Goal: Transaction & Acquisition: Purchase product/service

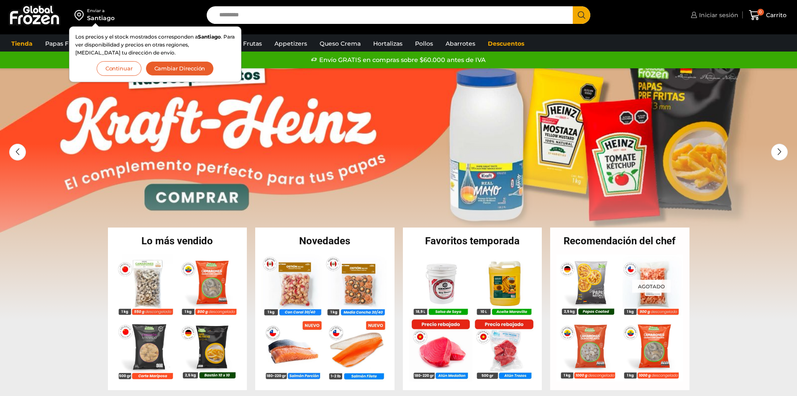
click at [720, 13] on span "Iniciar sesión" at bounding box center [717, 15] width 41 height 8
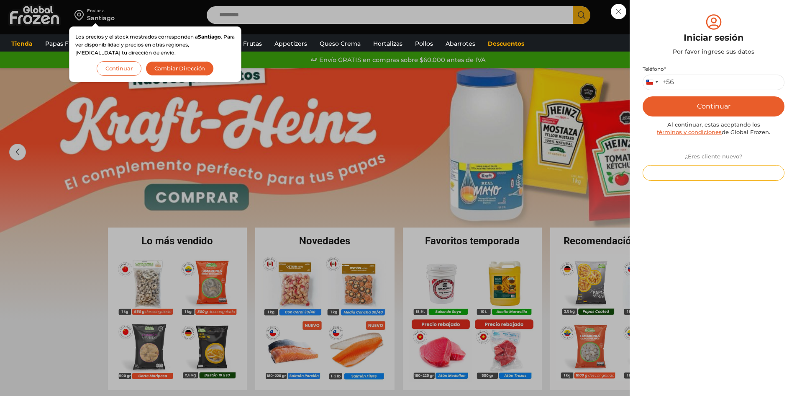
click at [711, 173] on button "Registrarse" at bounding box center [714, 172] width 142 height 15
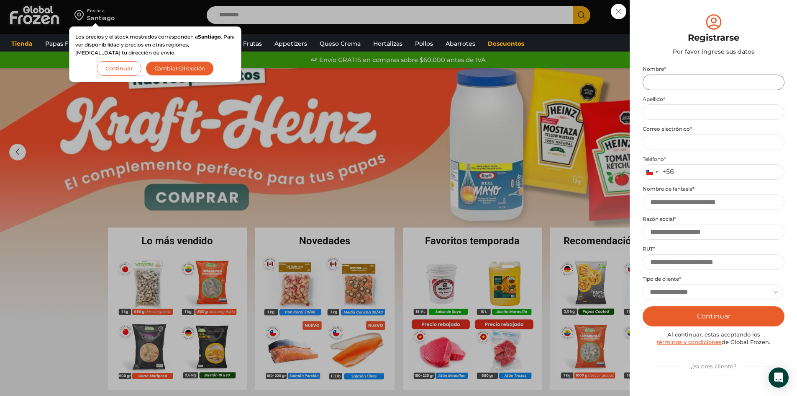
click at [677, 78] on input "Nombre *" at bounding box center [714, 82] width 142 height 15
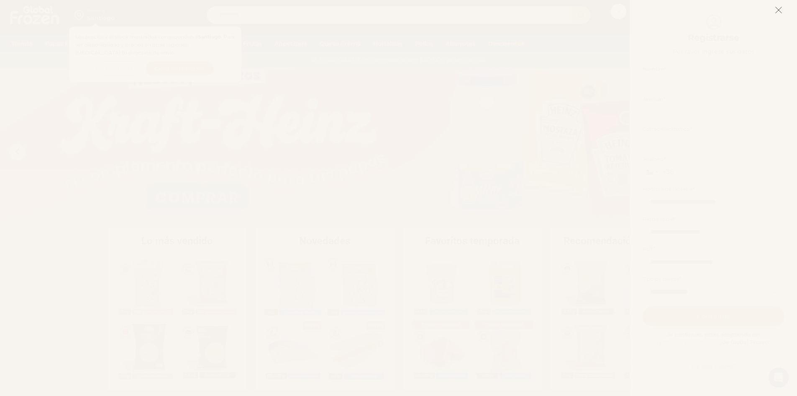
click at [778, 10] on icon at bounding box center [779, 10] width 8 height 8
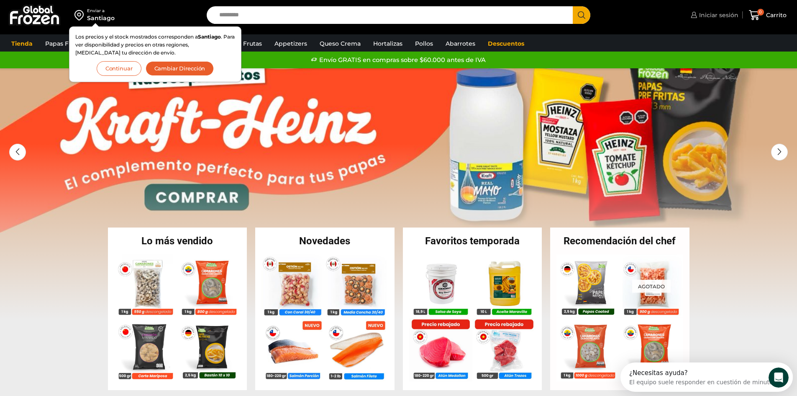
click at [720, 11] on span "Iniciar sesión" at bounding box center [717, 15] width 41 height 8
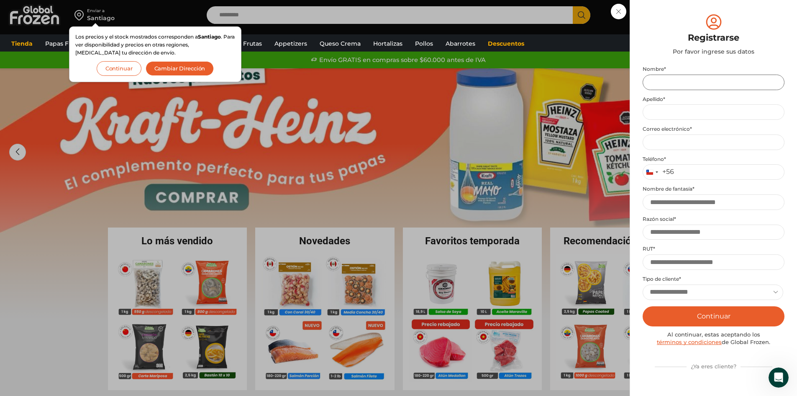
click at [666, 82] on input "Nombre *" at bounding box center [714, 82] width 142 height 15
type input "*****"
click at [661, 116] on input "Apellido *" at bounding box center [714, 111] width 142 height 15
type input "*****"
click at [671, 141] on input "Email address *" at bounding box center [714, 141] width 142 height 15
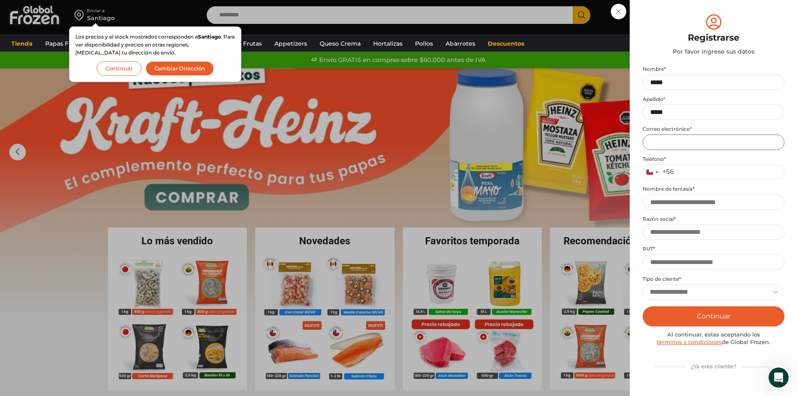
click at [707, 143] on input "Email address *" at bounding box center [714, 141] width 142 height 15
type input "**********"
click at [720, 170] on input "Teléfono *" at bounding box center [714, 171] width 142 height 15
type input "*********"
type input "**********"
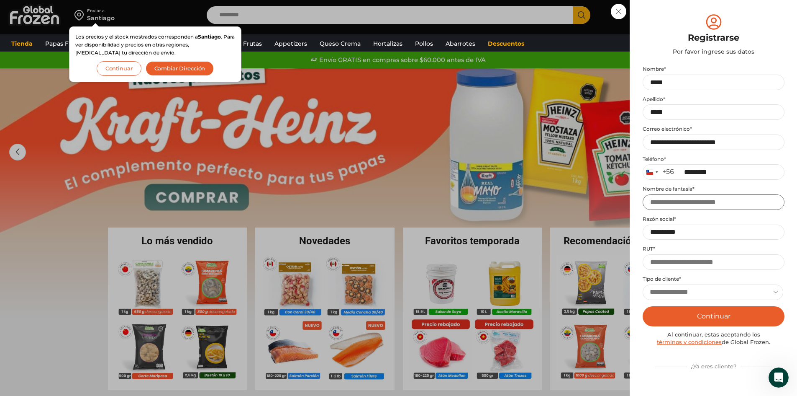
click at [696, 199] on input "Nombre de fantasía *" at bounding box center [714, 201] width 142 height 15
type input "**********"
click at [707, 233] on input "**********" at bounding box center [714, 231] width 142 height 15
type input "*"
type input "*********"
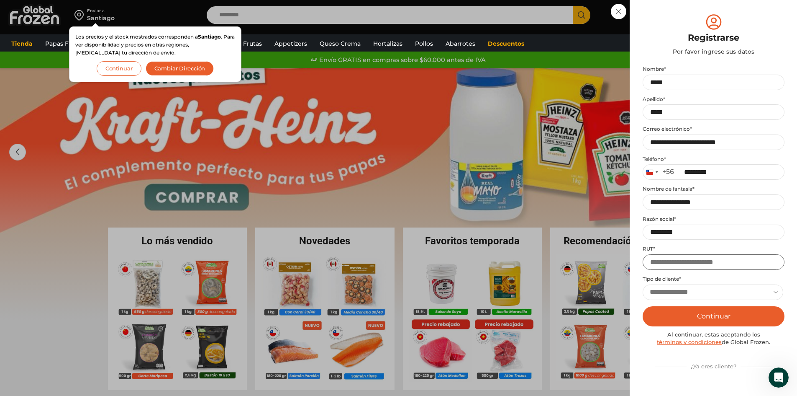
click at [696, 262] on input "RUT *" at bounding box center [714, 261] width 142 height 15
drag, startPoint x: 693, startPoint y: 226, endPoint x: 645, endPoint y: 242, distance: 50.8
click at [645, 242] on div "**********" at bounding box center [714, 228] width 142 height 324
click at [671, 257] on input "RUT *" at bounding box center [714, 261] width 142 height 15
paste input "**********"
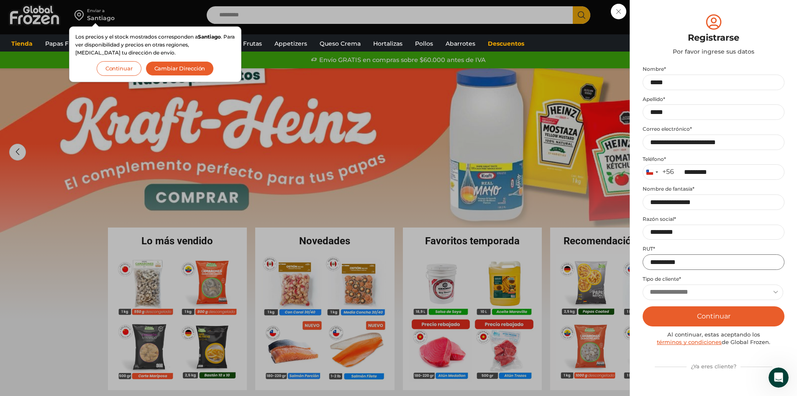
type input "**********"
click at [693, 231] on input "*********" at bounding box center [714, 231] width 142 height 15
type input "*"
type input "**********"
click at [670, 291] on select "**********" at bounding box center [713, 291] width 141 height 15
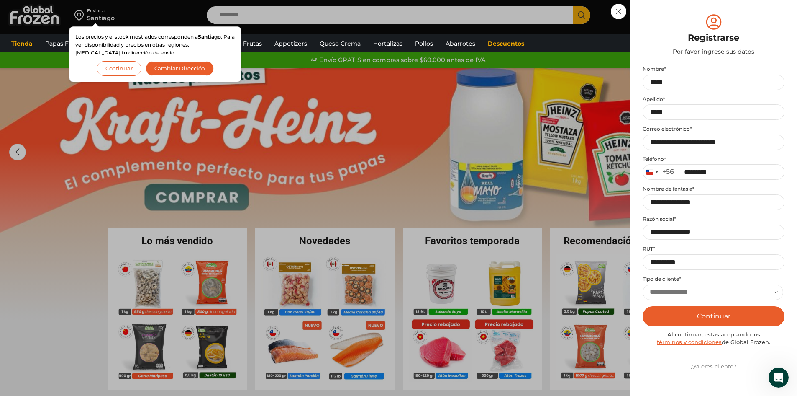
select select "**********"
click at [643, 284] on select "**********" at bounding box center [713, 291] width 141 height 15
click at [714, 313] on button "Continuar" at bounding box center [714, 316] width 142 height 20
click at [770, 291] on select "**********" at bounding box center [713, 291] width 141 height 15
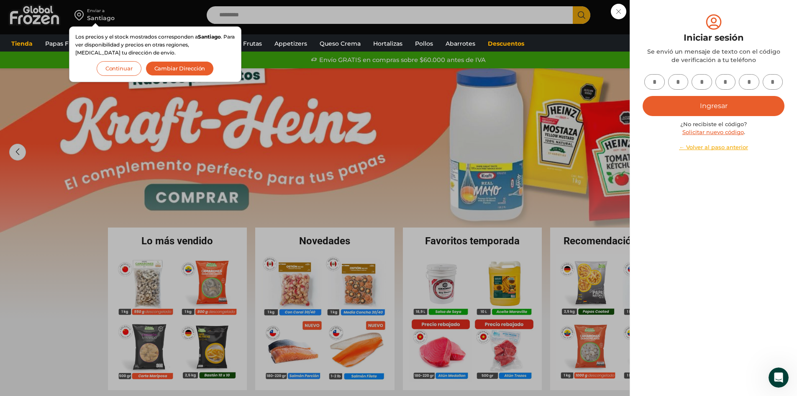
click at [658, 85] on input "text" at bounding box center [655, 81] width 21 height 15
type input "*"
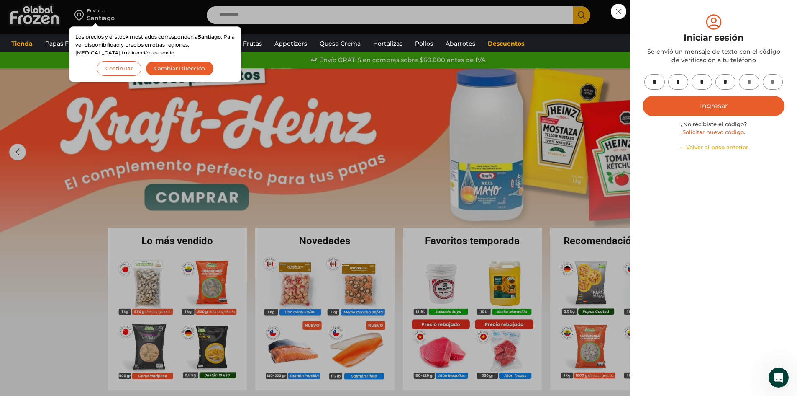
type input "*"
click at [690, 102] on button "Ingresar" at bounding box center [714, 106] width 142 height 20
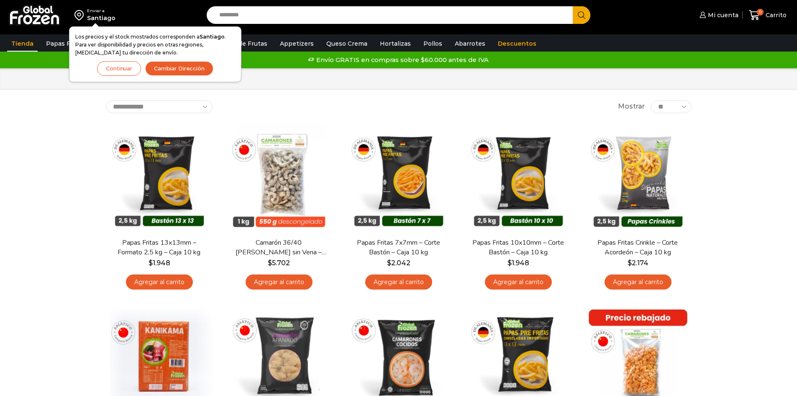
click at [188, 66] on button "Cambiar Dirección" at bounding box center [179, 68] width 68 height 15
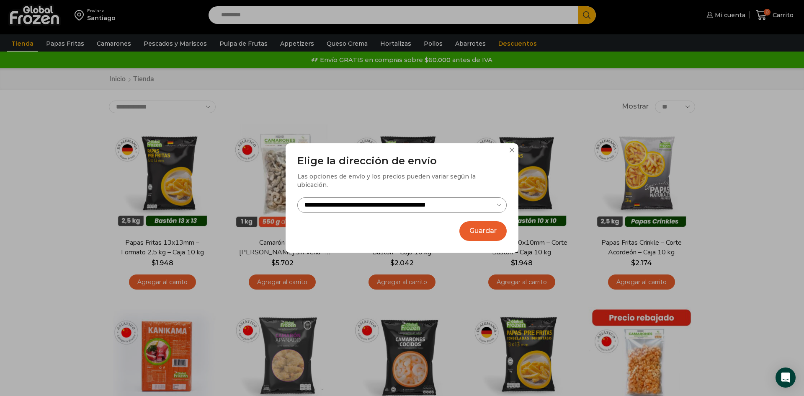
click at [492, 228] on button "Guardar" at bounding box center [482, 231] width 47 height 20
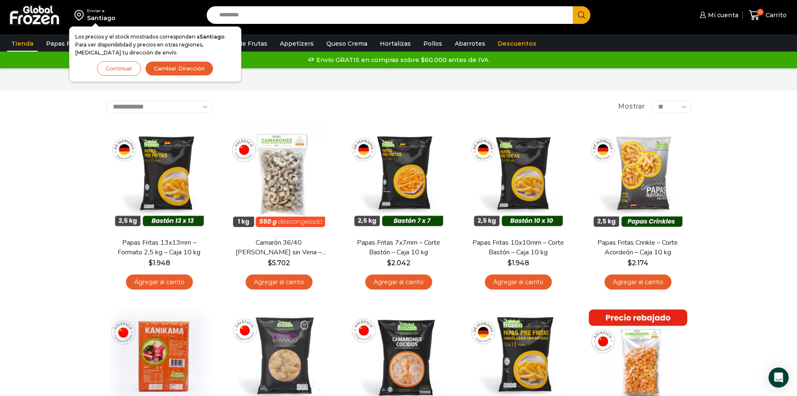
click at [173, 68] on button "Cambiar Dirección" at bounding box center [179, 68] width 68 height 15
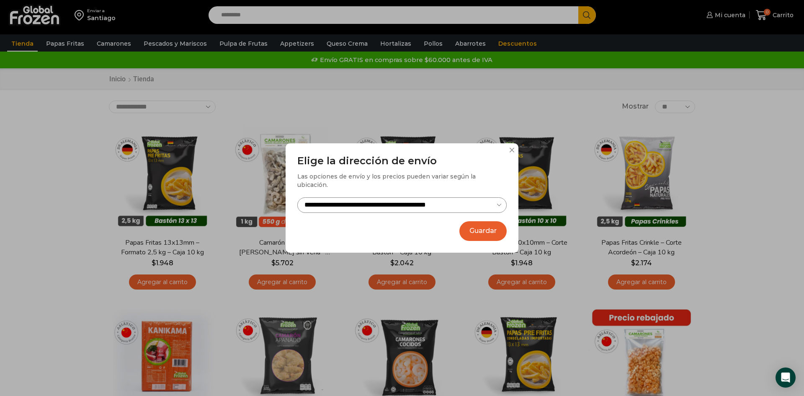
click at [484, 226] on button "Guardar" at bounding box center [482, 231] width 47 height 20
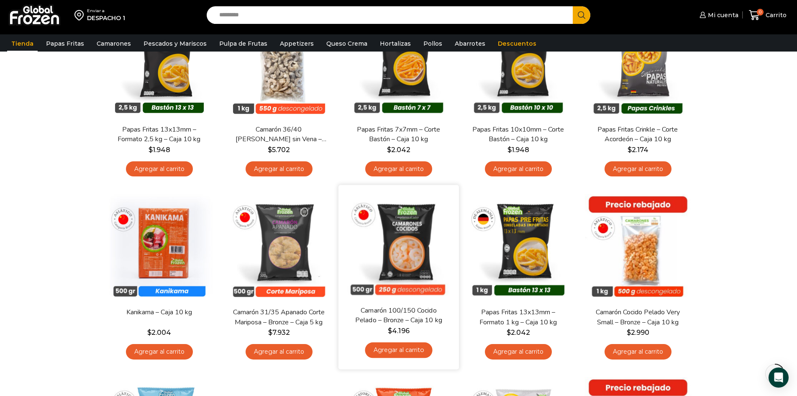
scroll to position [126, 0]
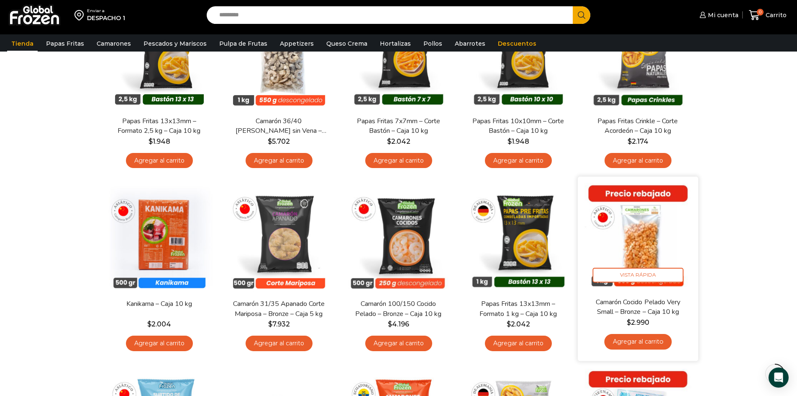
click at [649, 342] on link "Agregar al carrito" at bounding box center [637, 341] width 67 height 15
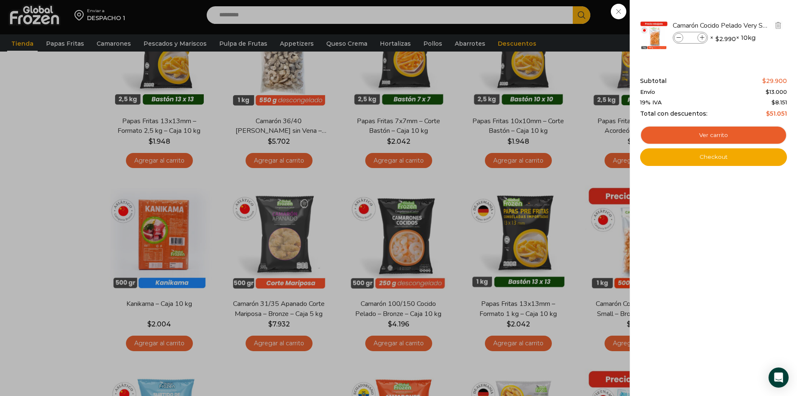
click at [699, 35] on span at bounding box center [702, 37] width 9 height 9
click at [702, 36] on icon at bounding box center [702, 38] width 5 height 5
type input "*"
click at [747, 25] on div "3 Carrito 3 3 Shopping Cart *" at bounding box center [768, 15] width 42 height 20
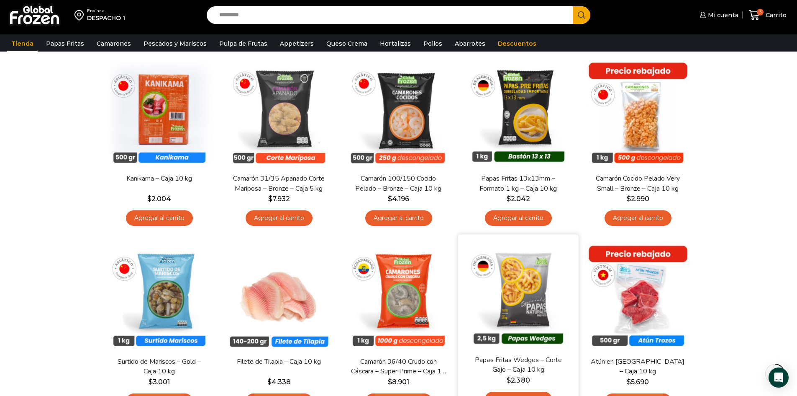
scroll to position [251, 0]
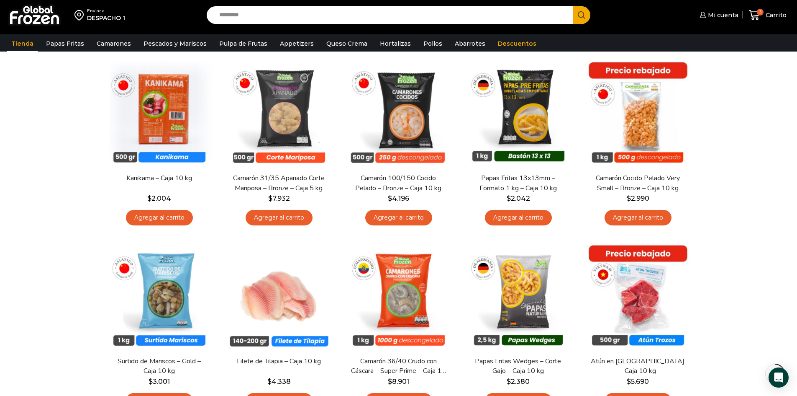
click at [266, 12] on input "Search input" at bounding box center [392, 15] width 354 height 18
click at [756, 15] on icon at bounding box center [754, 15] width 11 height 11
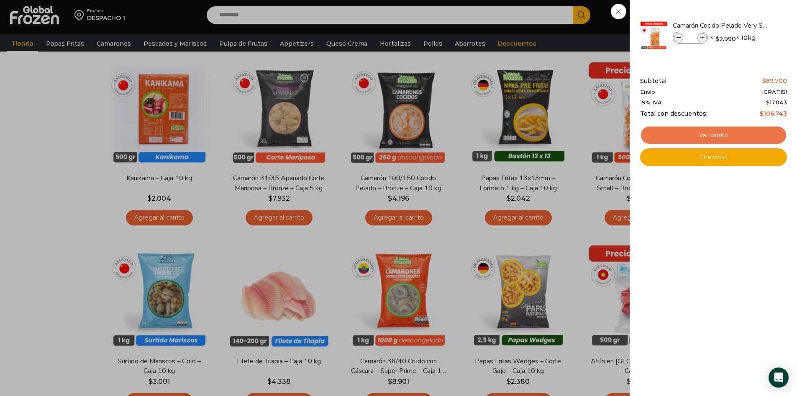
click at [729, 136] on link "Ver carrito" at bounding box center [713, 135] width 147 height 19
click at [682, 37] on span at bounding box center [678, 37] width 9 height 9
type input "*"
click at [682, 37] on span at bounding box center [678, 37] width 9 height 9
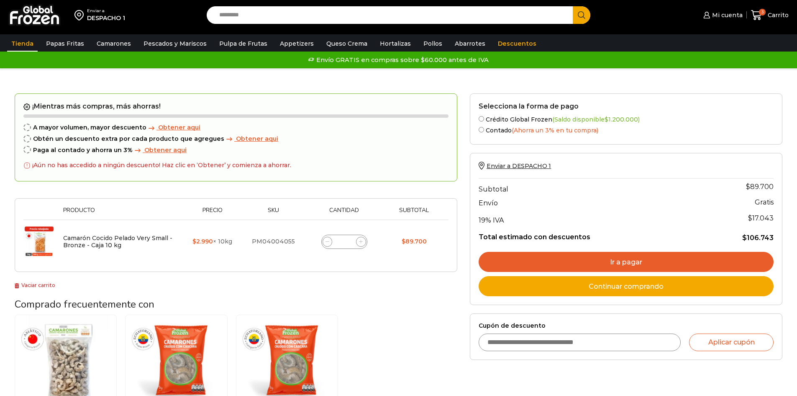
click at [28, 43] on link "Tienda" at bounding box center [22, 44] width 31 height 16
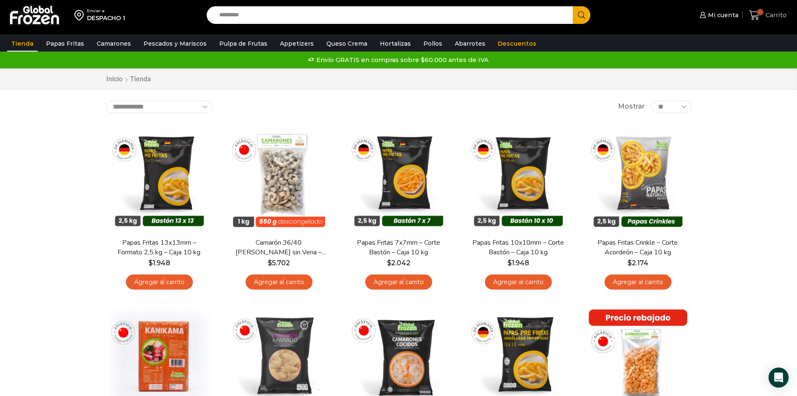
click at [758, 15] on icon at bounding box center [754, 15] width 11 height 11
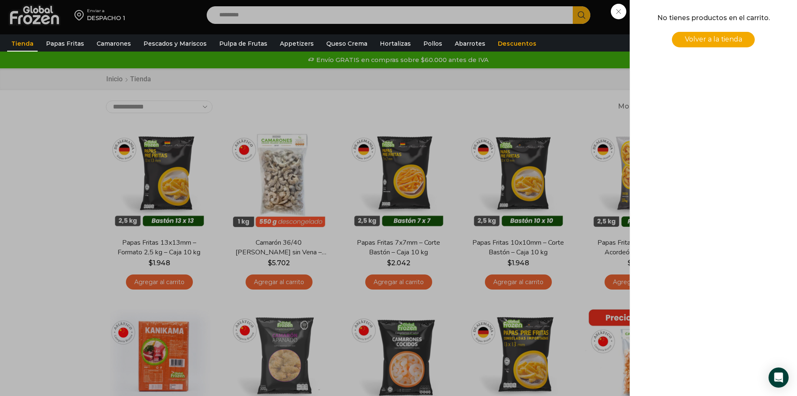
click at [712, 40] on span "Volver a la tienda" at bounding box center [713, 39] width 57 height 8
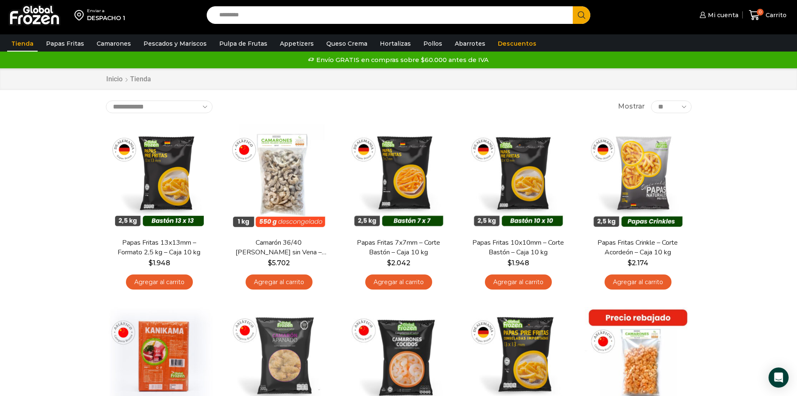
click at [279, 18] on input "Search input" at bounding box center [392, 15] width 354 height 18
type input "**********"
click at [583, 15] on span "Search button" at bounding box center [582, 15] width 18 height 18
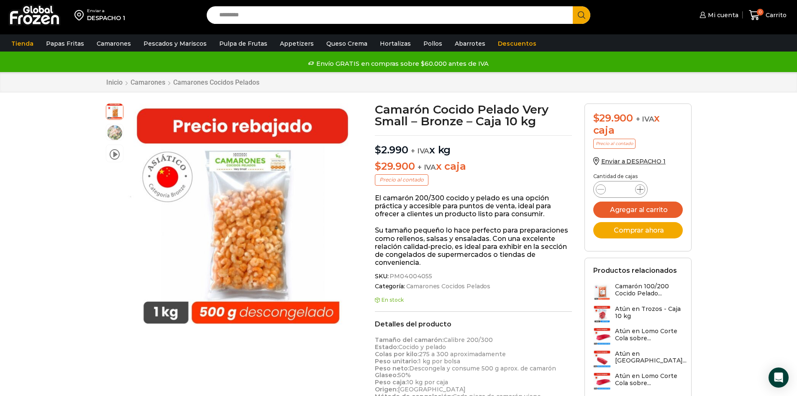
click at [639, 187] on icon at bounding box center [640, 189] width 7 height 7
type input "*"
click at [658, 209] on button "Agregar al carrito" at bounding box center [639, 209] width 90 height 16
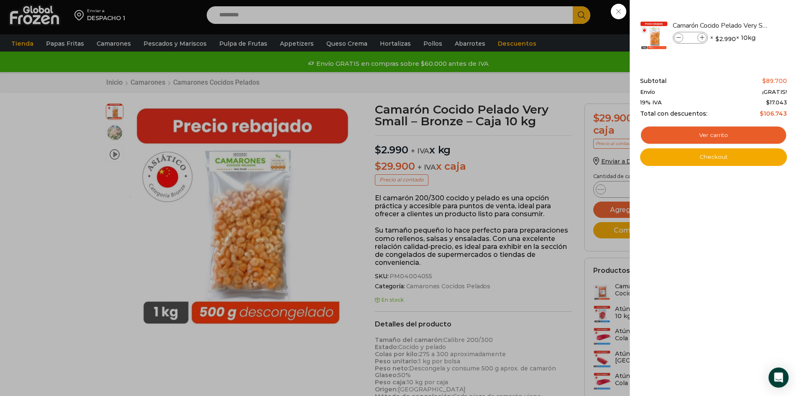
click at [747, 10] on div "3 Carrito 3 3 Shopping Cart *" at bounding box center [768, 15] width 42 height 20
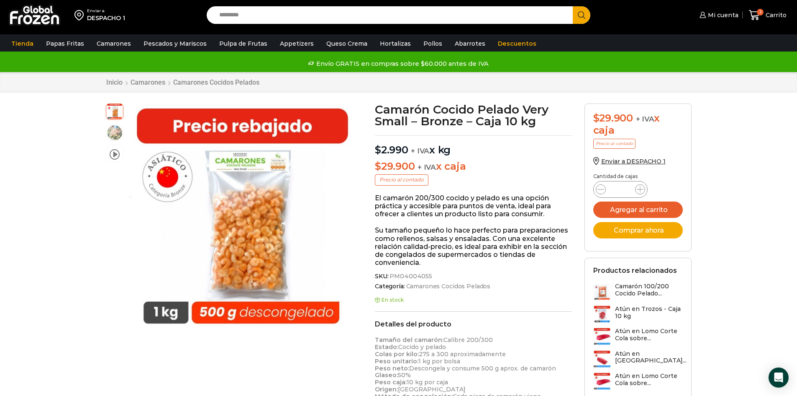
click at [265, 14] on input "Search input" at bounding box center [392, 15] width 354 height 18
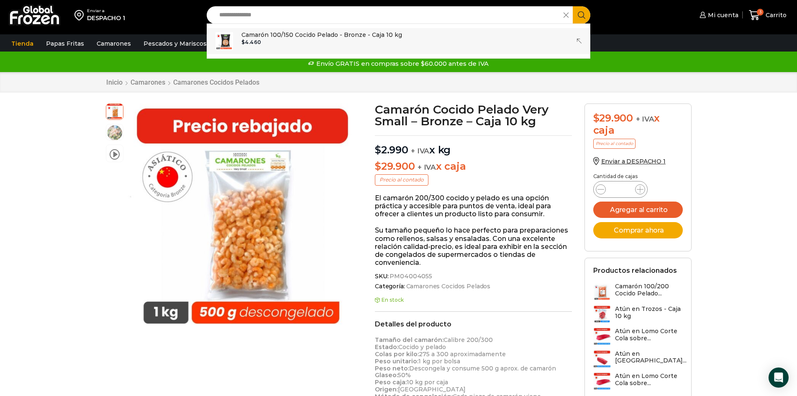
click at [334, 40] on div "$ 4.460" at bounding box center [322, 42] width 161 height 6
type input "**********"
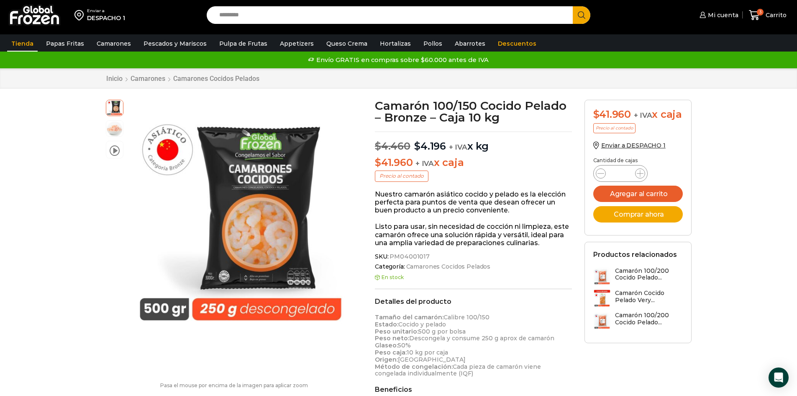
click at [30, 45] on link "Tienda" at bounding box center [22, 44] width 31 height 16
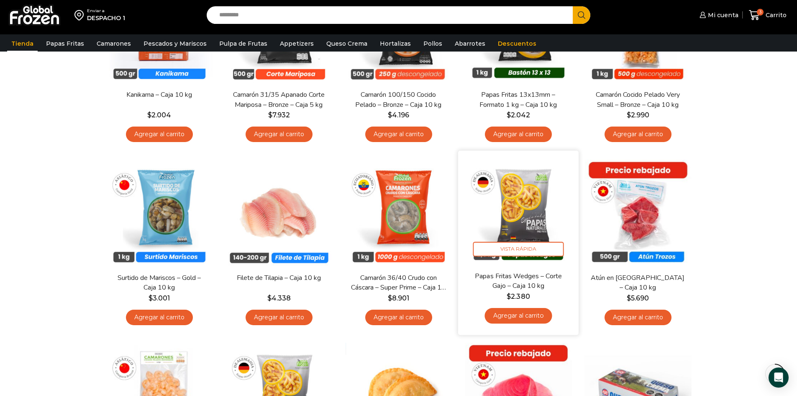
scroll to position [335, 0]
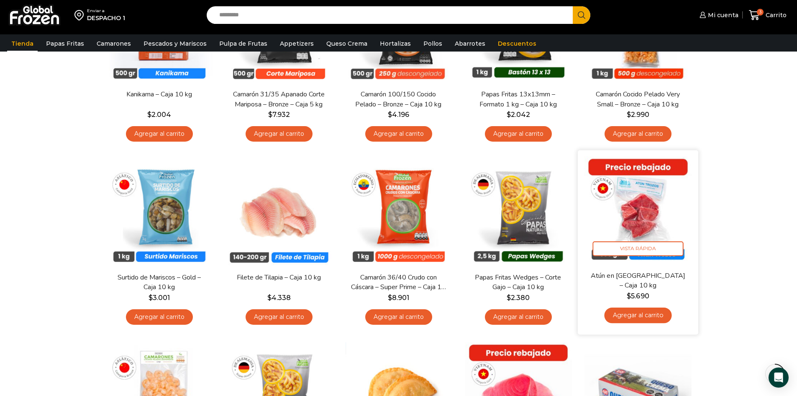
click at [642, 314] on link "Agregar al carrito" at bounding box center [637, 314] width 67 height 15
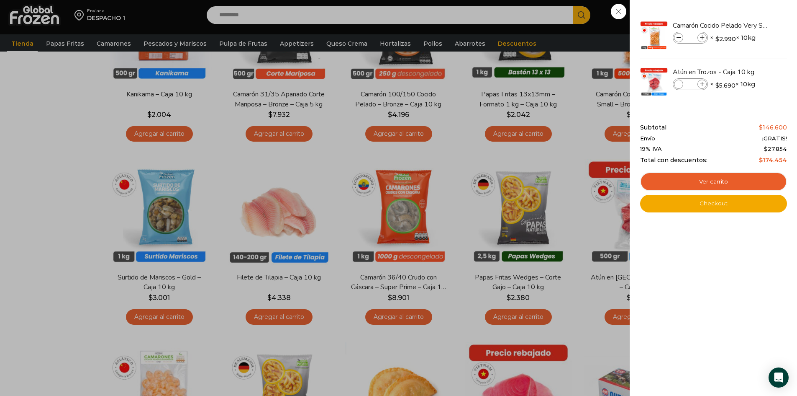
click at [747, 25] on div "4 Carrito 4 4 Shopping Cart *" at bounding box center [768, 15] width 42 height 20
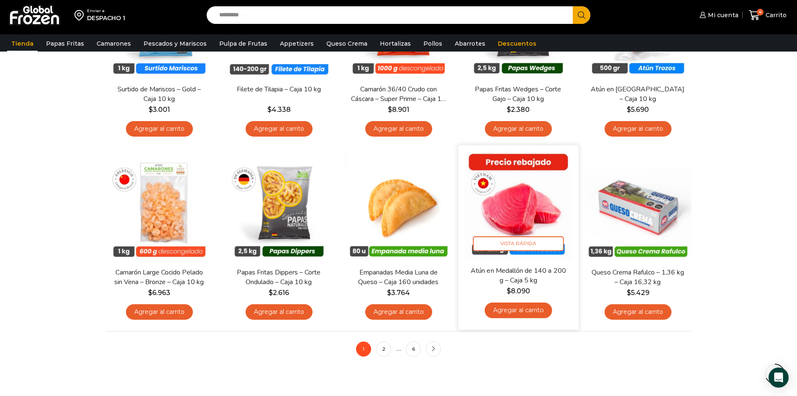
scroll to position [544, 0]
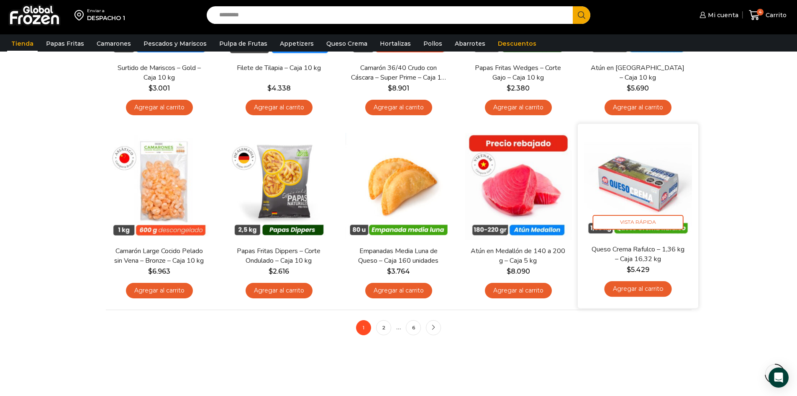
click at [648, 288] on link "Agregar al carrito" at bounding box center [637, 288] width 67 height 15
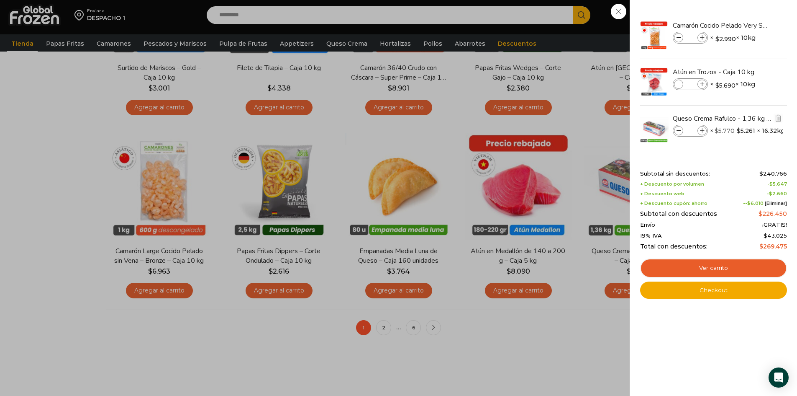
click at [706, 131] on span at bounding box center [702, 130] width 9 height 9
type input "*"
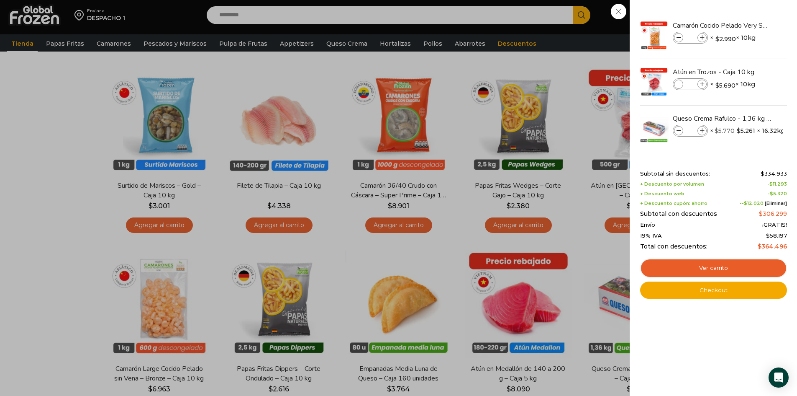
scroll to position [419, 0]
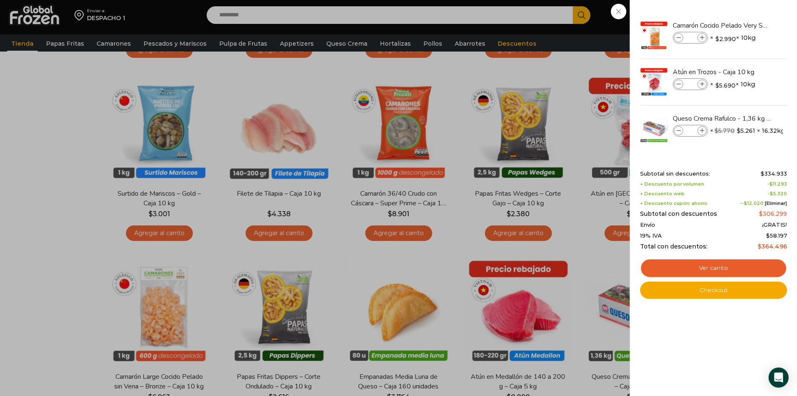
click at [747, 25] on div "6 Carrito 6 6 Shopping Cart *" at bounding box center [768, 15] width 42 height 20
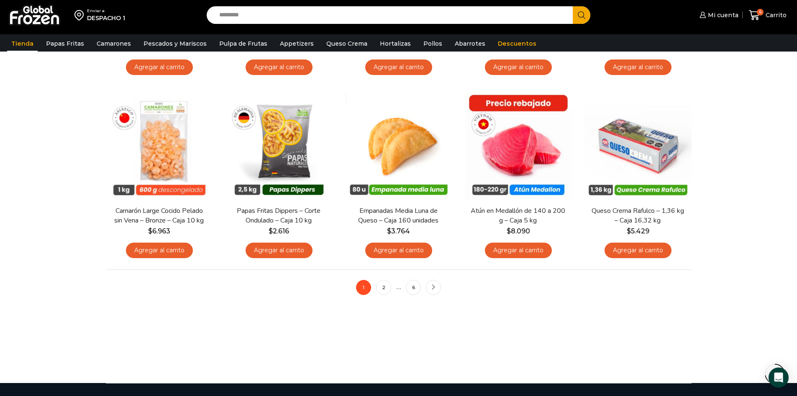
scroll to position [628, 0]
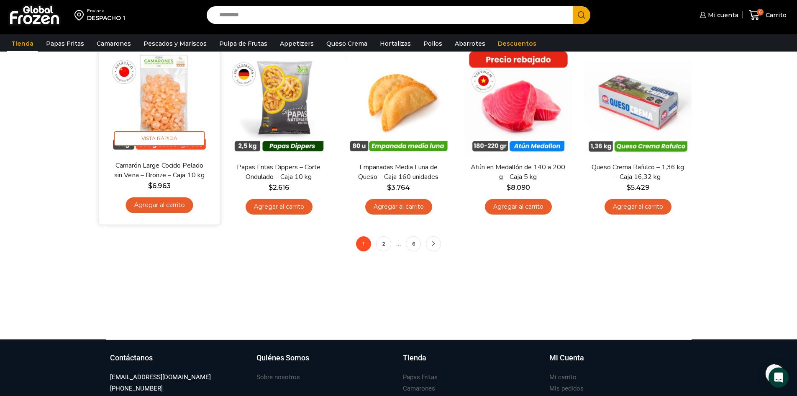
click at [162, 166] on link "Camarón Large Cocido Pelado sin Vena – Bronze – Caja 10 kg" at bounding box center [159, 170] width 97 height 20
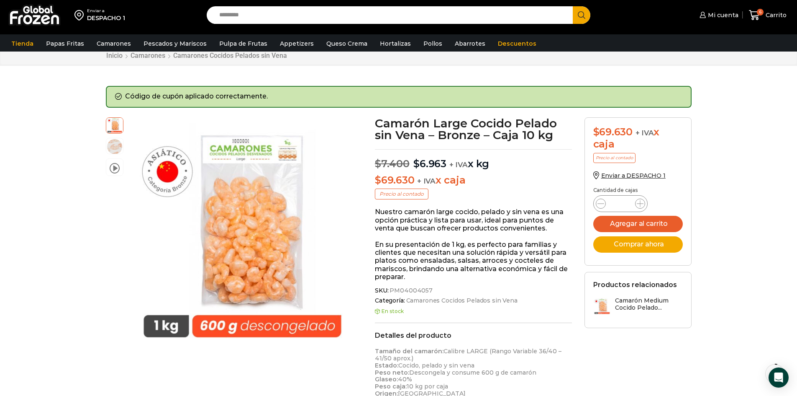
scroll to position [42, 0]
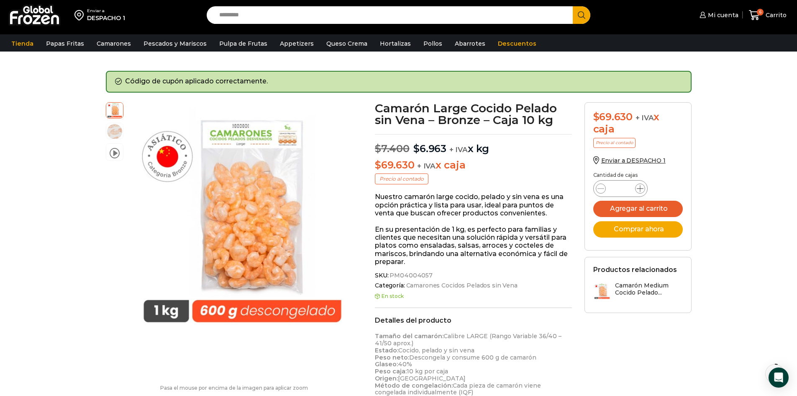
click at [644, 187] on span at bounding box center [640, 188] width 10 height 10
type input "*"
click at [669, 206] on button "Agregar al carrito" at bounding box center [639, 209] width 90 height 16
click at [755, 17] on icon at bounding box center [754, 15] width 11 height 10
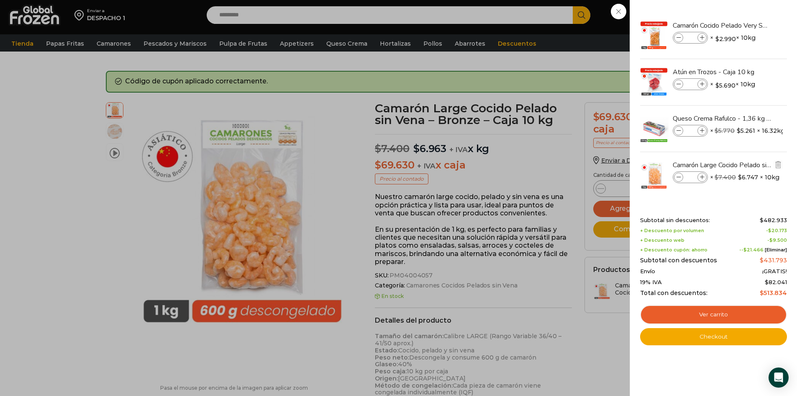
click at [702, 175] on icon at bounding box center [702, 177] width 5 height 5
type input "*"
click at [747, 12] on div "9 Carrito 9 9 Shopping Cart *" at bounding box center [768, 15] width 42 height 20
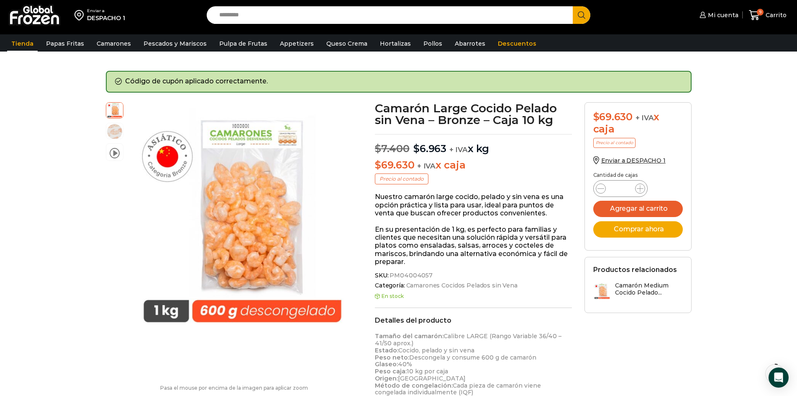
click at [23, 41] on link "Tienda" at bounding box center [22, 44] width 31 height 16
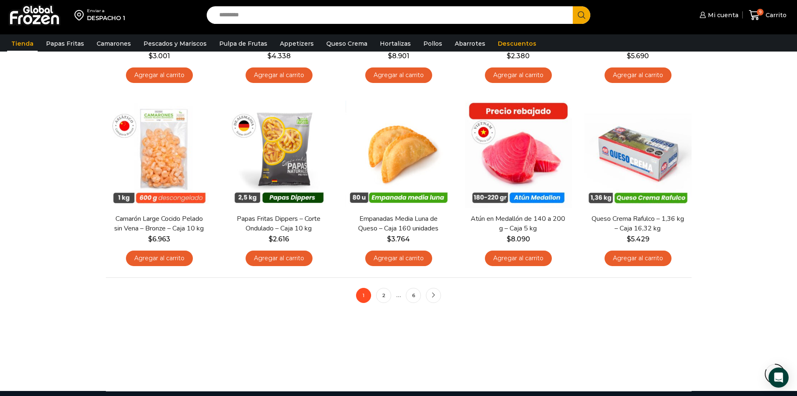
scroll to position [628, 0]
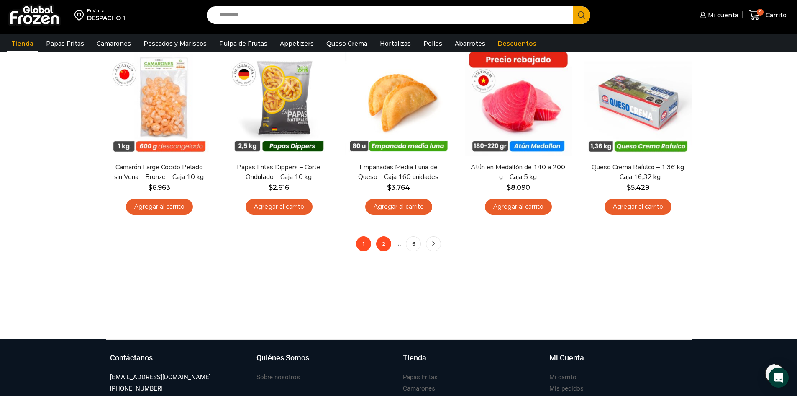
click at [382, 247] on link "2" at bounding box center [383, 243] width 15 height 15
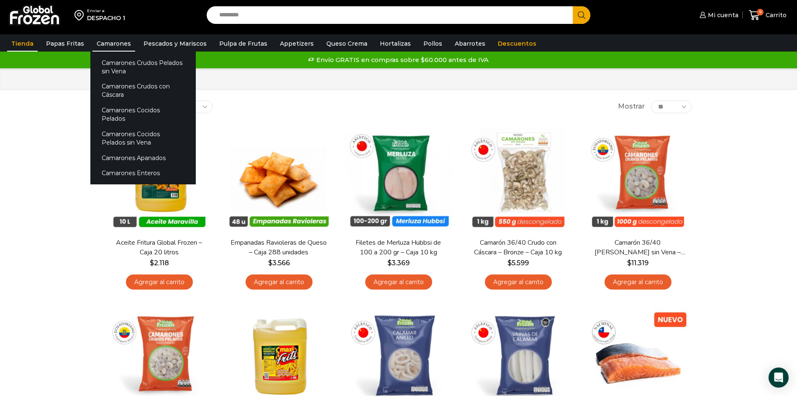
click at [113, 42] on link "Camarones" at bounding box center [114, 44] width 43 height 16
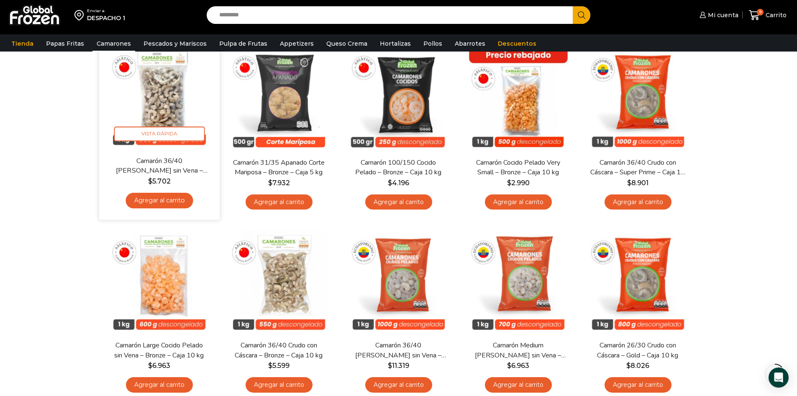
scroll to position [84, 0]
click at [169, 96] on img at bounding box center [159, 96] width 108 height 108
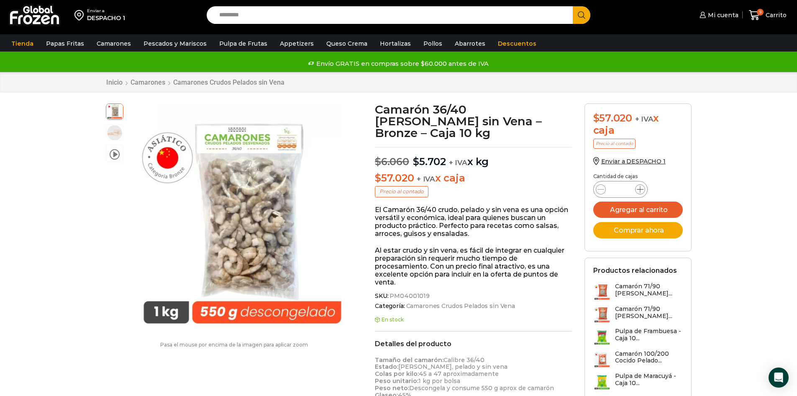
click at [639, 190] on icon at bounding box center [640, 189] width 7 height 7
type input "*"
click at [637, 210] on button "Agregar al carrito" at bounding box center [639, 209] width 90 height 16
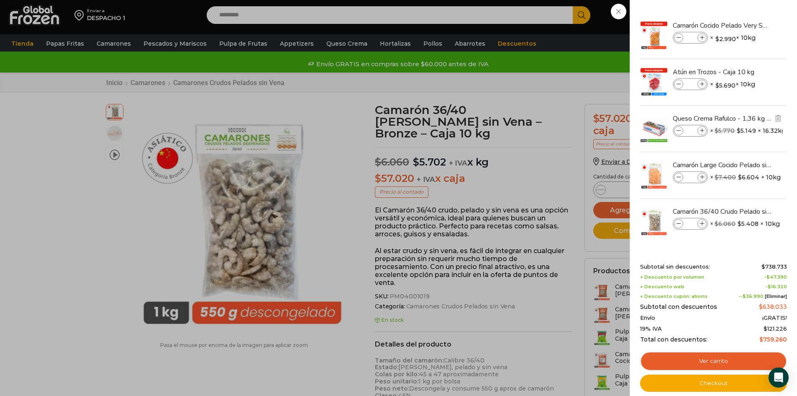
click at [702, 129] on icon at bounding box center [702, 131] width 5 height 5
type input "*"
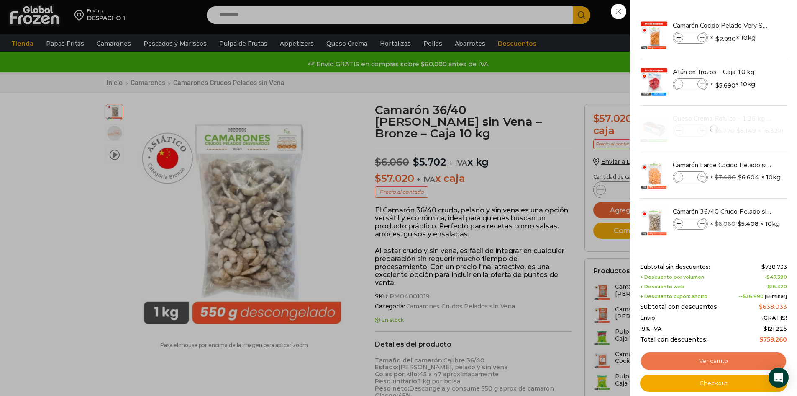
click at [707, 360] on link "Ver carrito" at bounding box center [713, 360] width 147 height 19
click at [721, 357] on link "Ver carrito" at bounding box center [713, 360] width 147 height 19
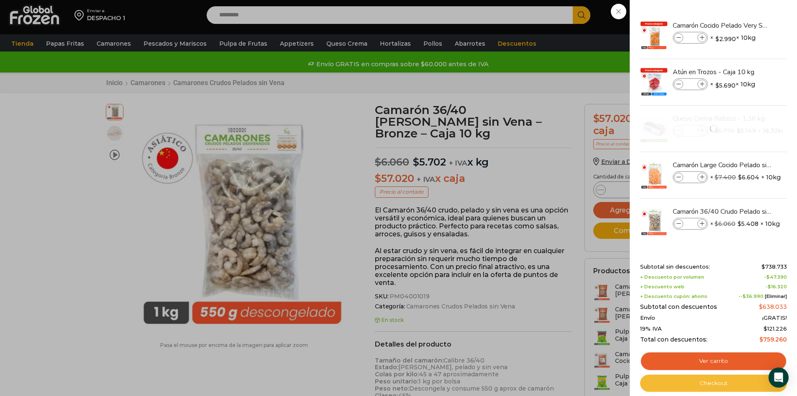
click at [710, 381] on link "Checkout" at bounding box center [713, 383] width 147 height 18
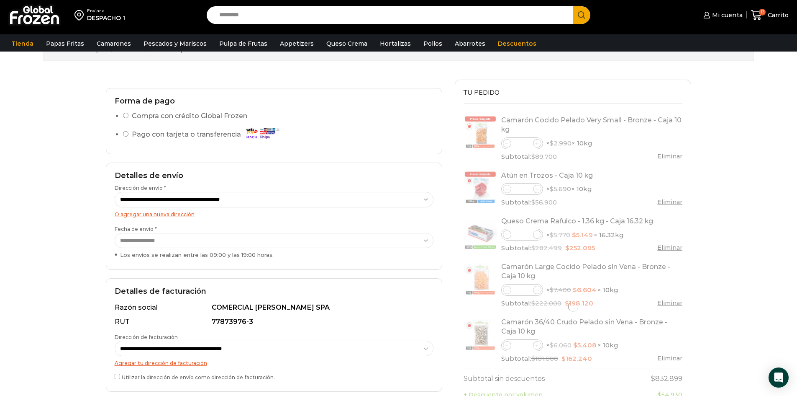
scroll to position [42, 0]
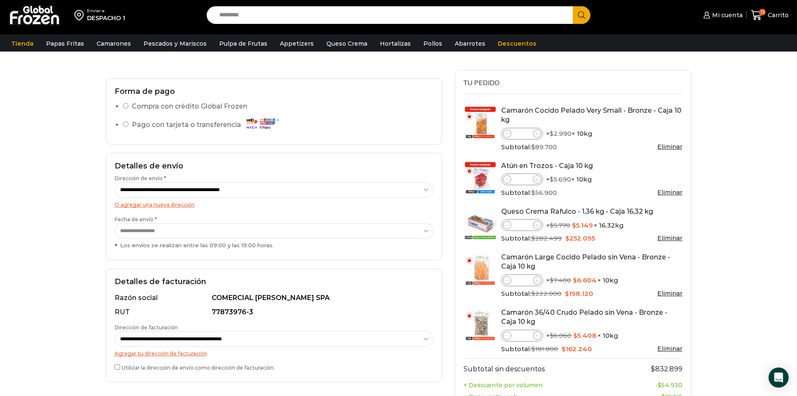
click at [508, 226] on icon at bounding box center [507, 225] width 4 height 4
type input "*"
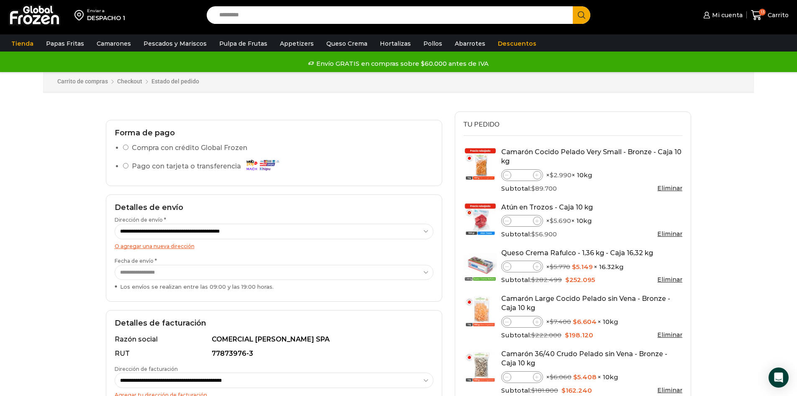
scroll to position [0, 0]
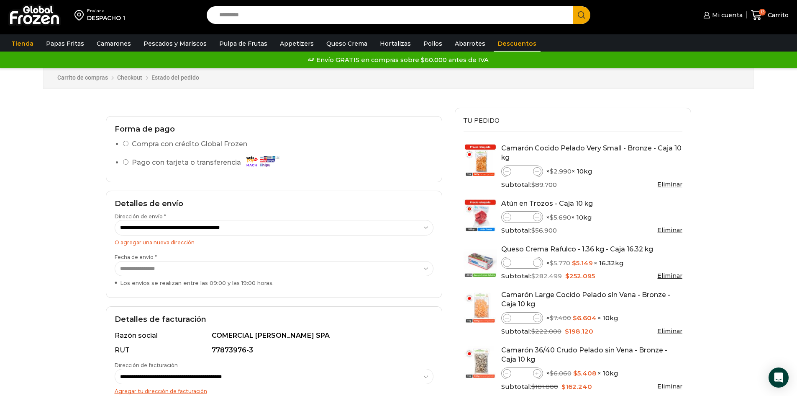
click at [504, 44] on link "Descuentos" at bounding box center [517, 44] width 47 height 16
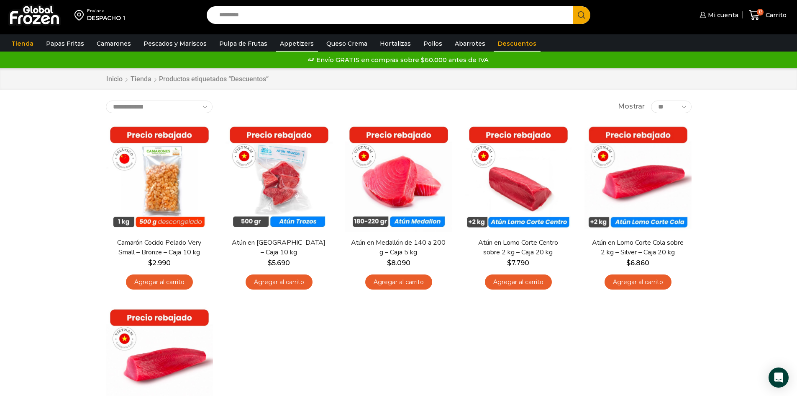
click at [291, 45] on link "Appetizers" at bounding box center [297, 44] width 42 height 16
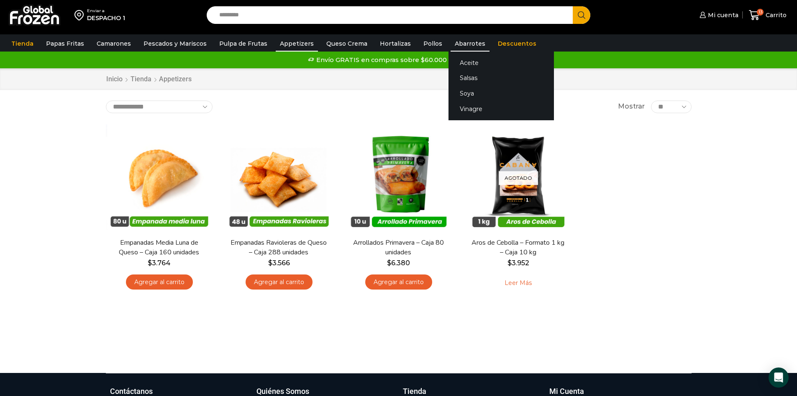
click at [455, 48] on link "Abarrotes" at bounding box center [470, 44] width 39 height 16
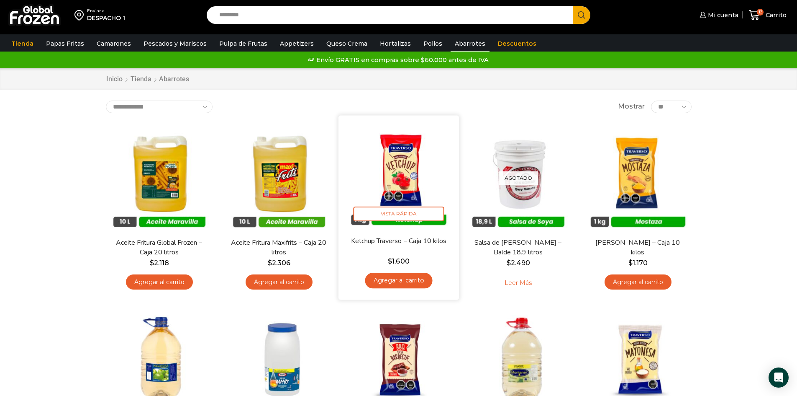
click at [402, 278] on link "Agregar al carrito" at bounding box center [398, 280] width 67 height 15
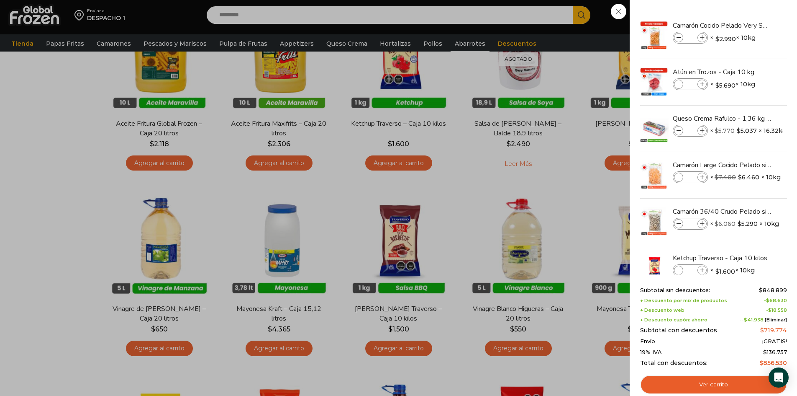
scroll to position [42, 0]
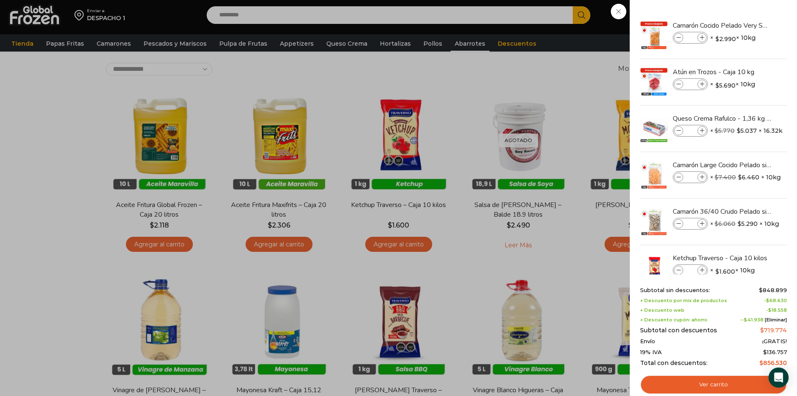
click at [747, 14] on div "14 Carrito 14 14 Shopping Cart *" at bounding box center [768, 15] width 42 height 20
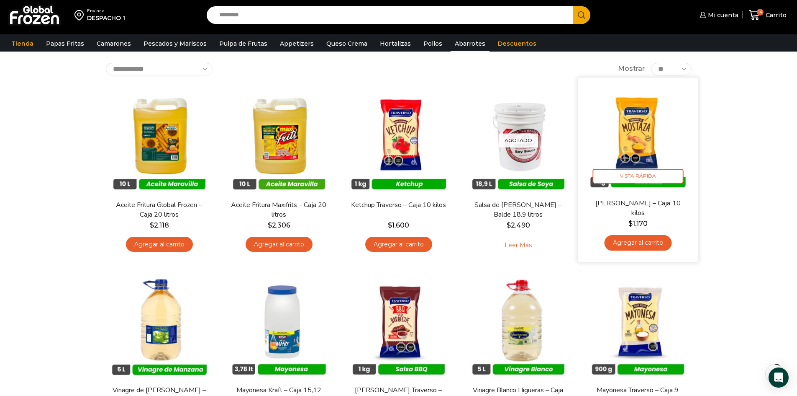
click at [644, 240] on link "Agregar al carrito" at bounding box center [637, 242] width 67 height 15
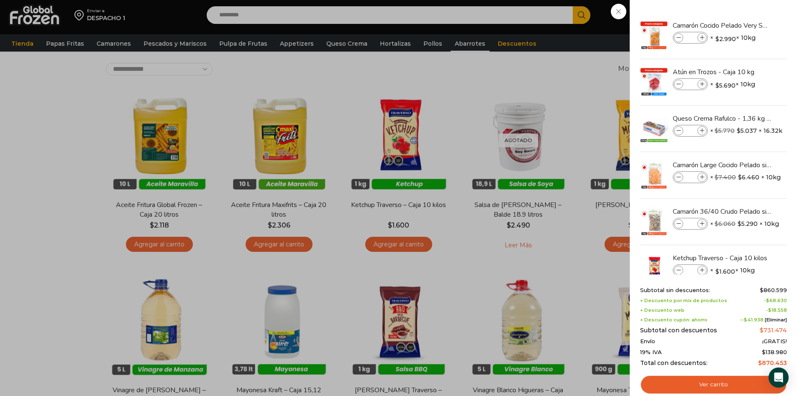
click at [747, 15] on div "15 Carrito 15 15 Shopping Cart *" at bounding box center [768, 15] width 42 height 20
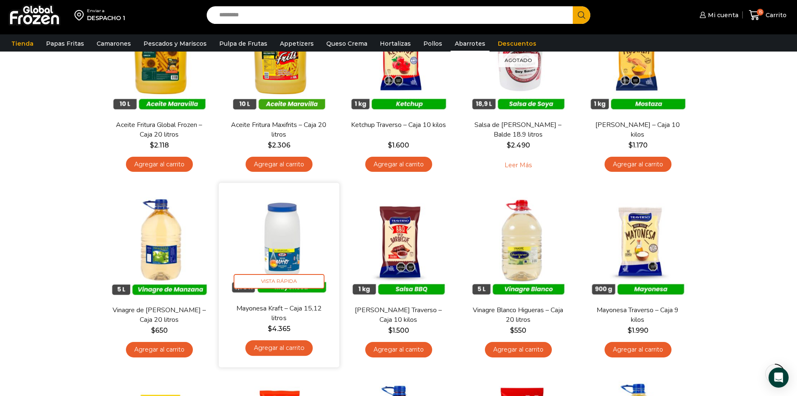
scroll to position [126, 0]
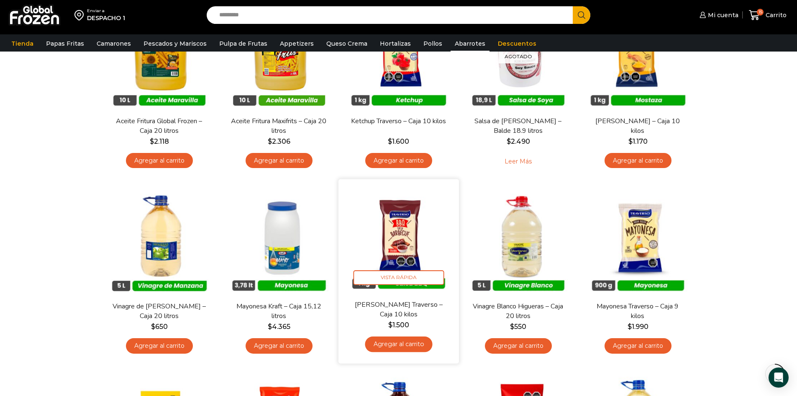
click at [399, 345] on link "Agregar al carrito" at bounding box center [398, 343] width 67 height 15
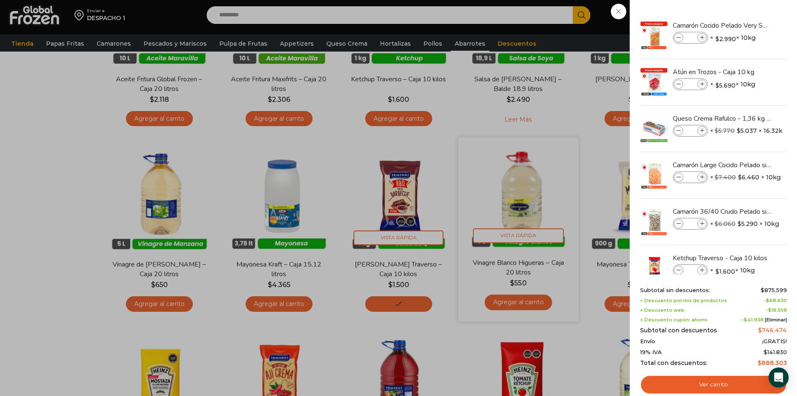
scroll to position [209, 0]
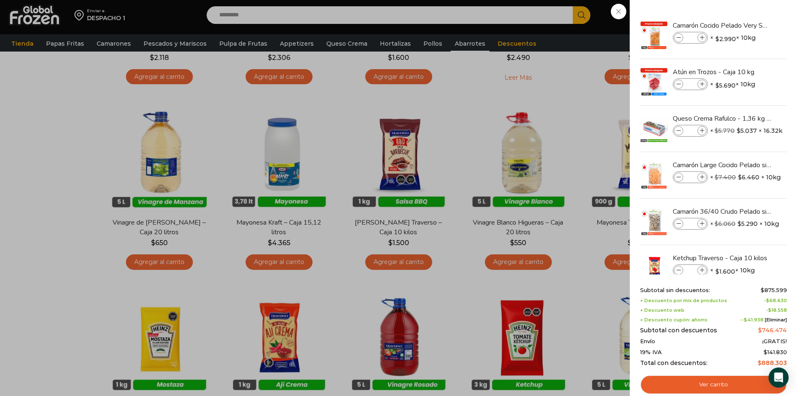
click at [747, 13] on div "16 Carrito 16 16 Shopping Cart" at bounding box center [768, 15] width 42 height 20
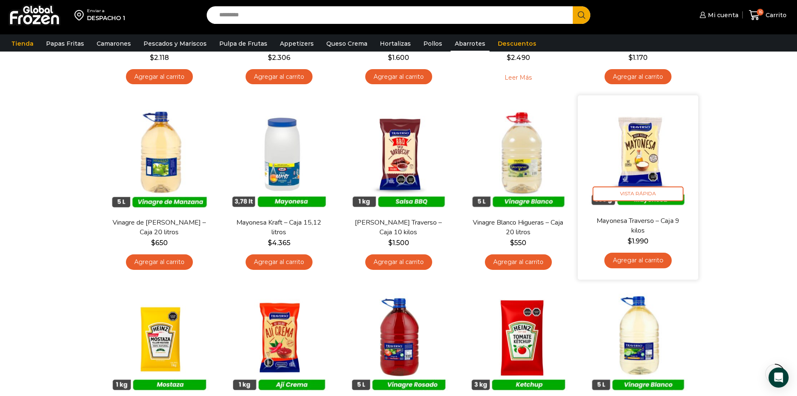
click at [643, 263] on link "Agregar al carrito" at bounding box center [637, 259] width 67 height 15
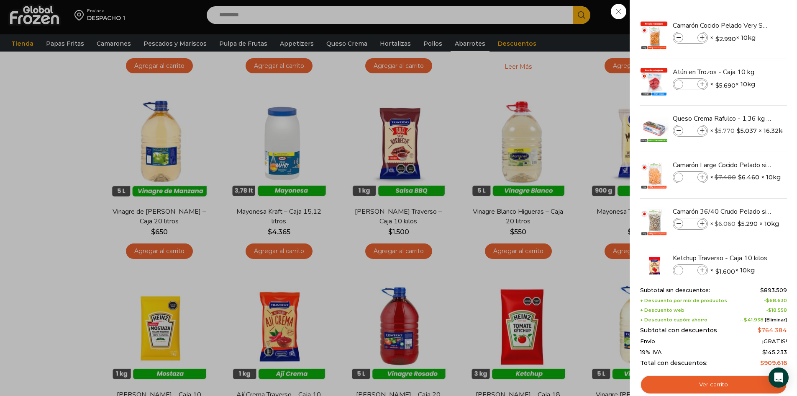
scroll to position [251, 0]
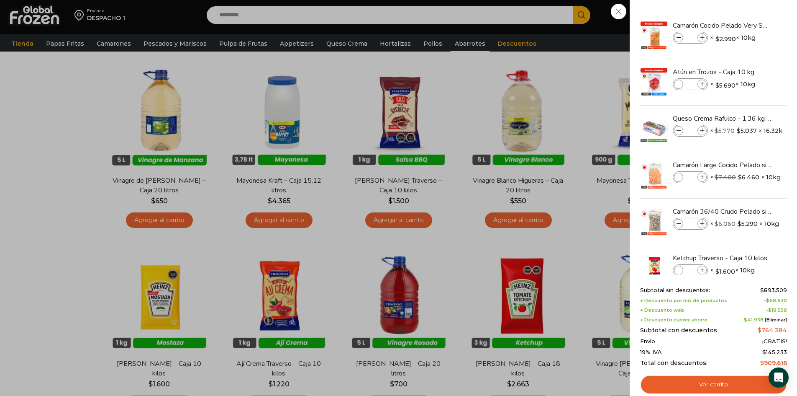
click at [747, 12] on div "17 Carrito 17 17 Shopping Cart" at bounding box center [768, 15] width 42 height 20
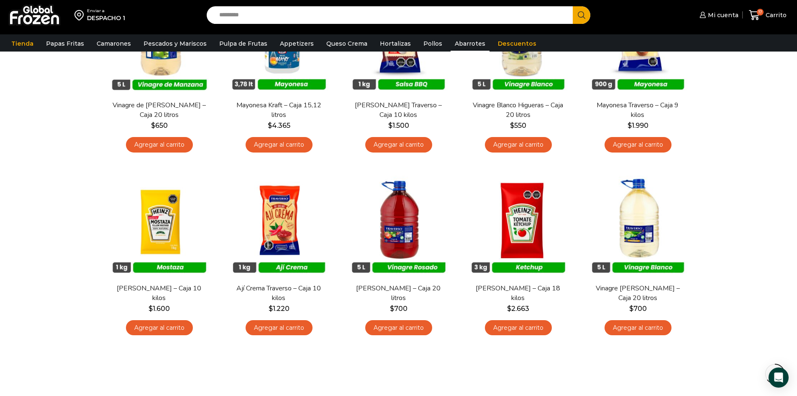
scroll to position [335, 0]
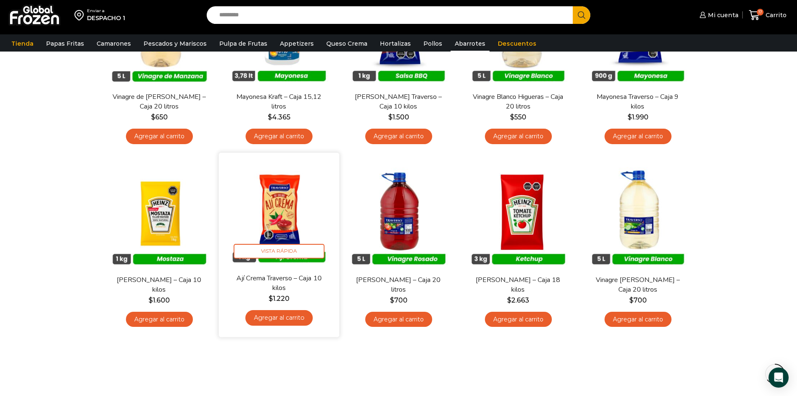
click at [282, 321] on link "Agregar al carrito" at bounding box center [278, 317] width 67 height 15
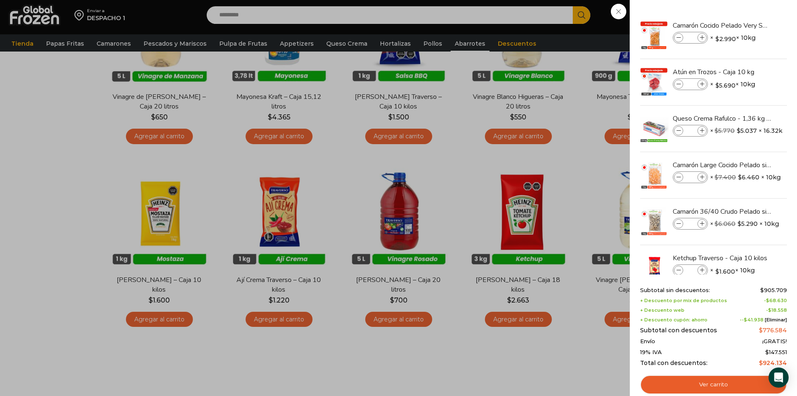
click at [747, 14] on div "18 Carrito 18 18 Shopping Cart" at bounding box center [768, 15] width 42 height 20
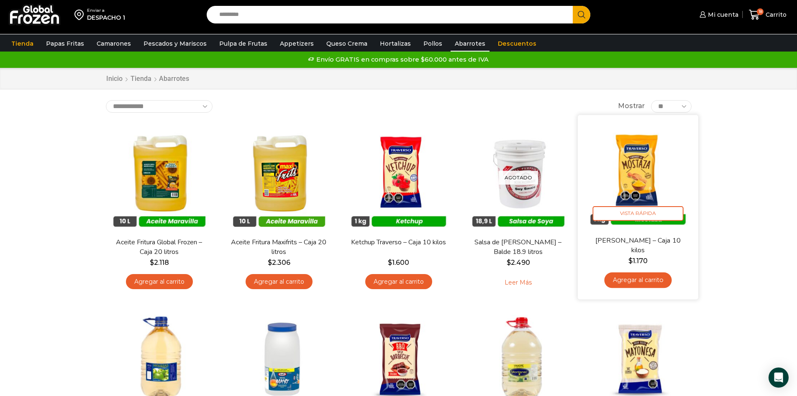
scroll to position [0, 0]
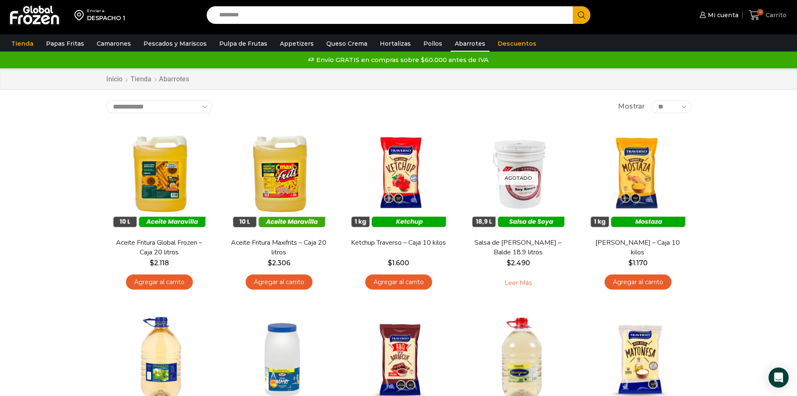
click at [757, 18] on icon at bounding box center [754, 15] width 11 height 11
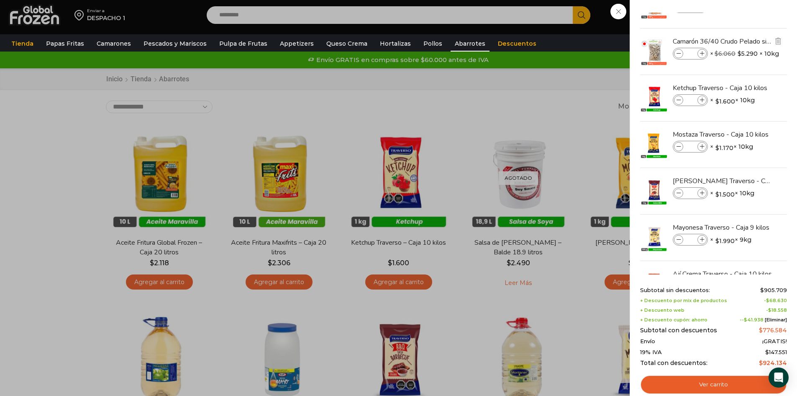
scroll to position [209, 0]
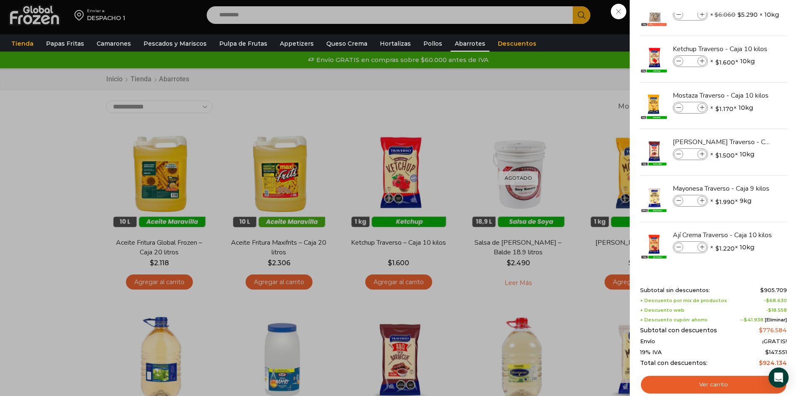
click at [747, 25] on div "18 Carrito 18 18 Shopping Cart" at bounding box center [768, 15] width 42 height 20
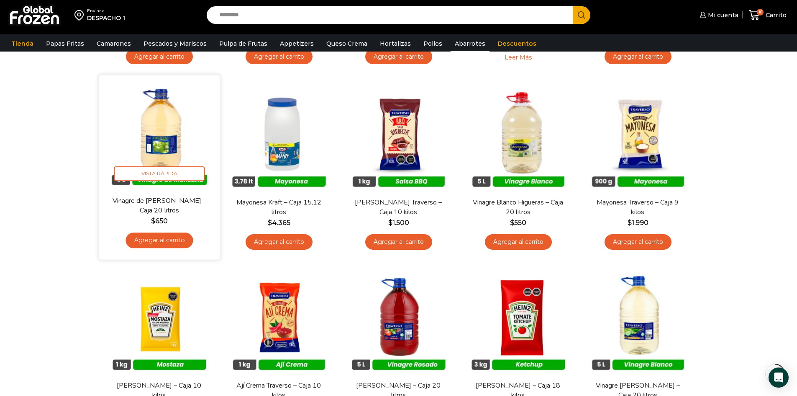
scroll to position [209, 0]
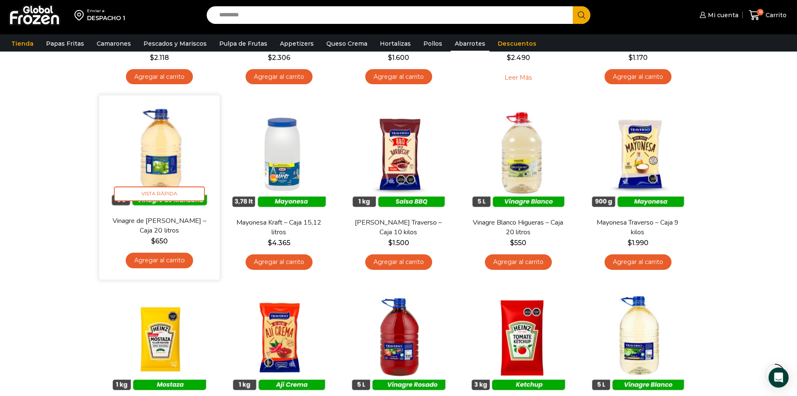
click at [160, 255] on link "Agregar al carrito" at bounding box center [159, 259] width 67 height 15
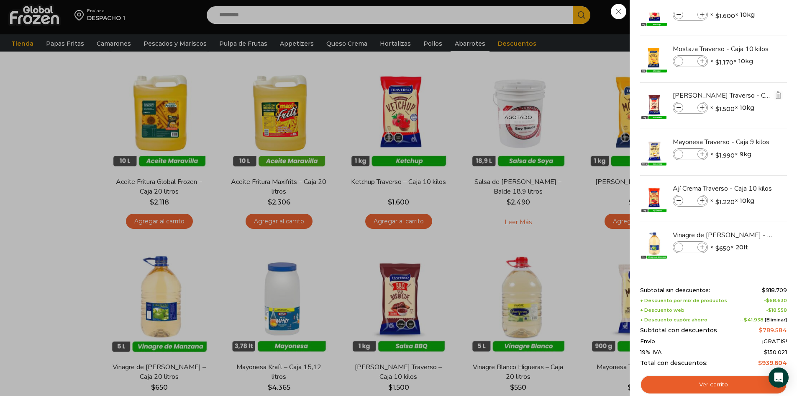
scroll to position [84, 0]
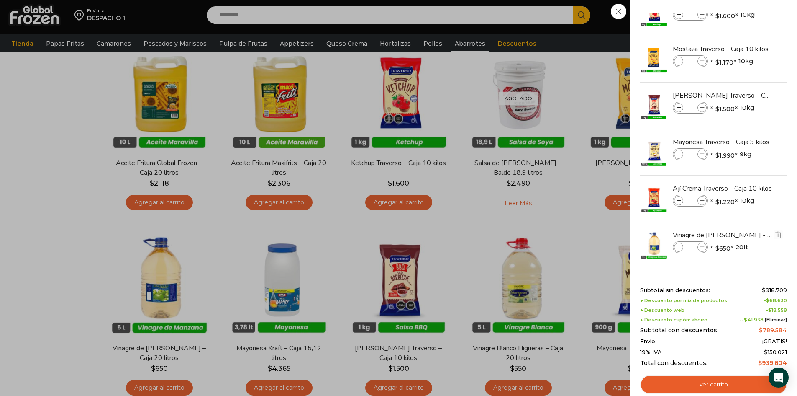
click at [703, 249] on icon at bounding box center [702, 247] width 5 height 5
type input "*"
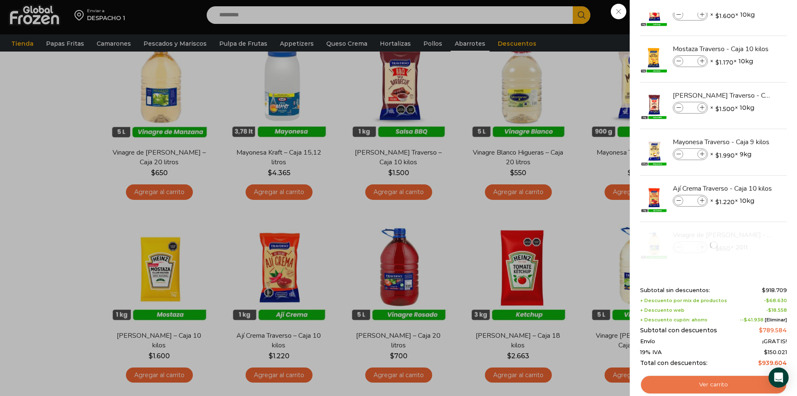
scroll to position [293, 0]
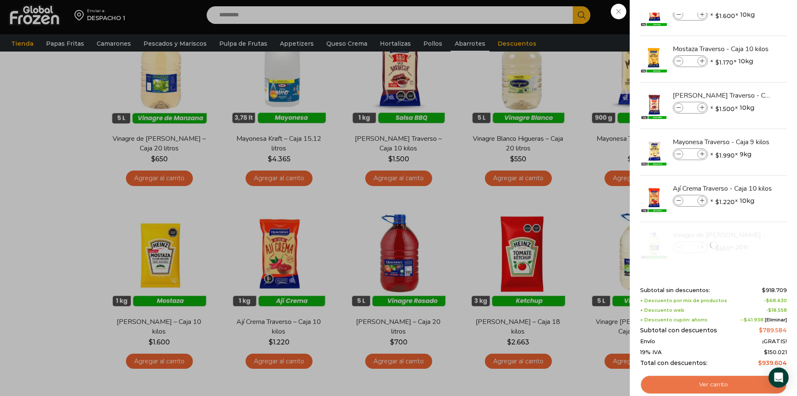
click at [717, 387] on link "Ver carrito" at bounding box center [713, 384] width 147 height 19
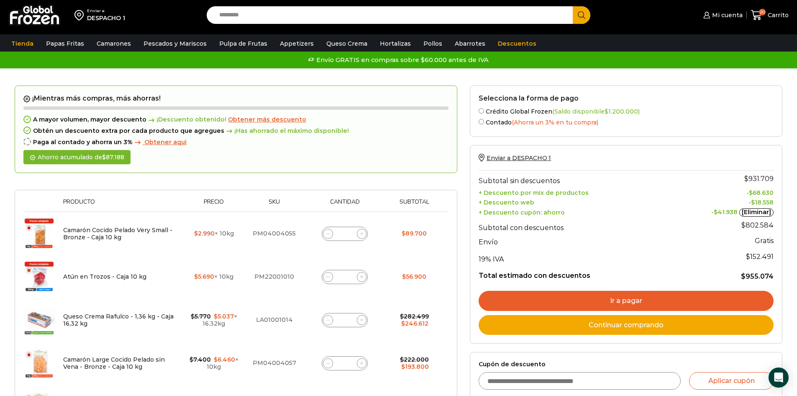
click at [265, 121] on span "Obtener más descuento" at bounding box center [267, 120] width 78 height 8
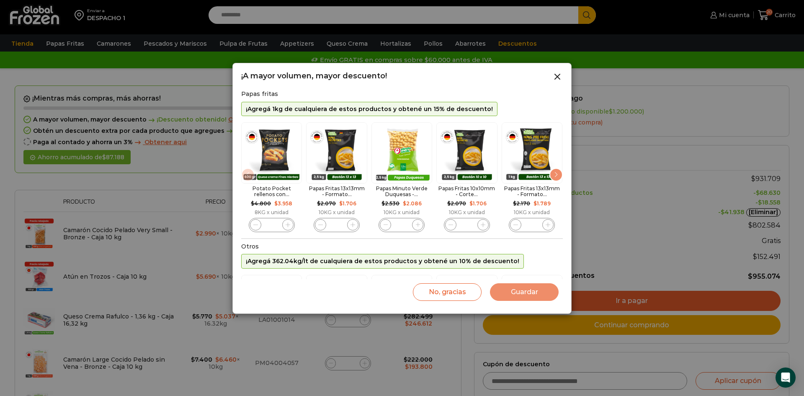
click at [353, 226] on icon "2 / 10" at bounding box center [352, 224] width 5 height 5
type input "*"
click at [555, 175] on div "Next slide" at bounding box center [555, 174] width 13 height 13
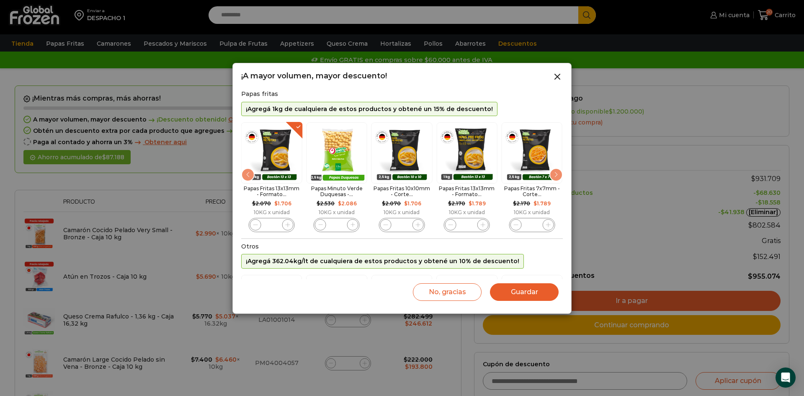
click at [555, 175] on div "Next slide" at bounding box center [555, 174] width 13 height 13
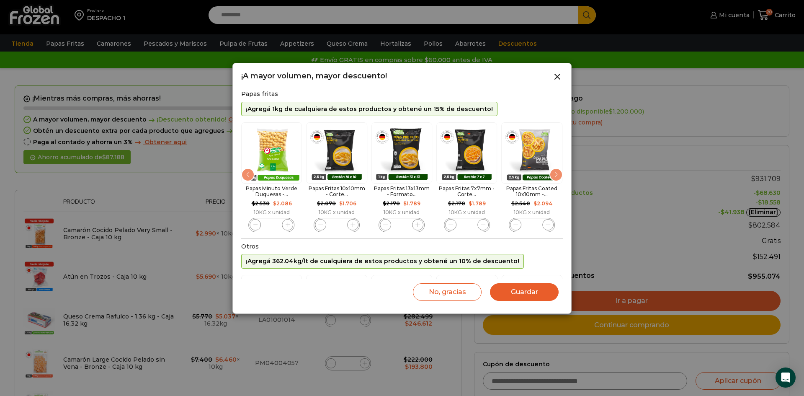
click at [555, 175] on div "Next slide" at bounding box center [555, 174] width 13 height 13
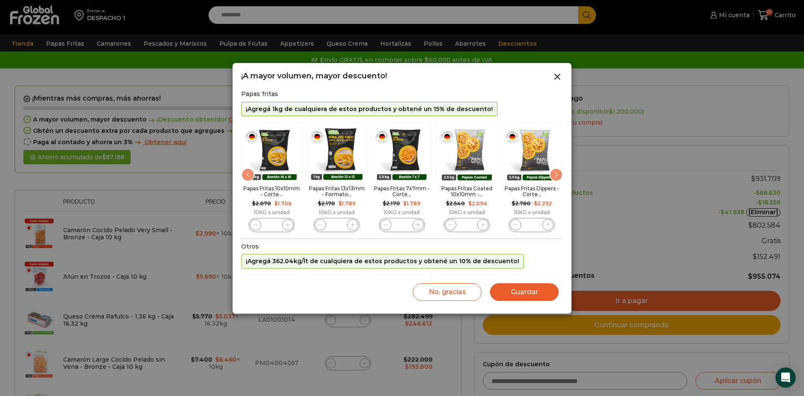
click at [555, 175] on div "Next slide" at bounding box center [555, 174] width 13 height 13
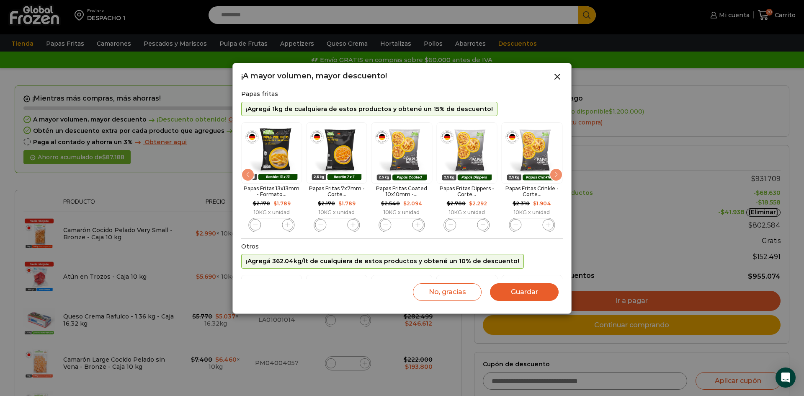
click at [545, 222] on span "9 / 10" at bounding box center [547, 224] width 11 height 11
type input "*"
click at [531, 293] on button "Guardar" at bounding box center [524, 292] width 69 height 18
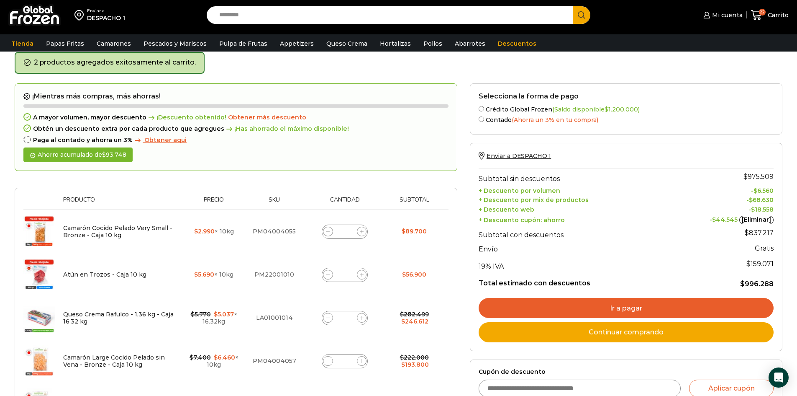
scroll to position [84, 0]
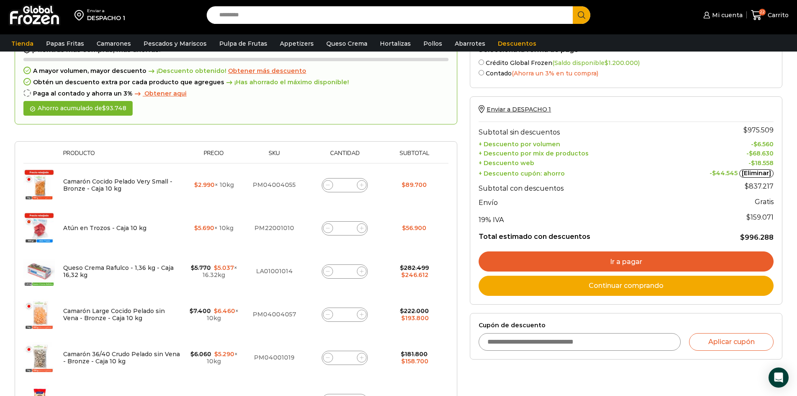
click at [551, 340] on input "Cupón de descuento" at bounding box center [580, 342] width 203 height 18
click at [510, 342] on input "Cupón de descuento" at bounding box center [580, 342] width 203 height 18
paste input "*********"
type input "*********"
click at [721, 344] on button "Aplicar cupón" at bounding box center [731, 342] width 85 height 18
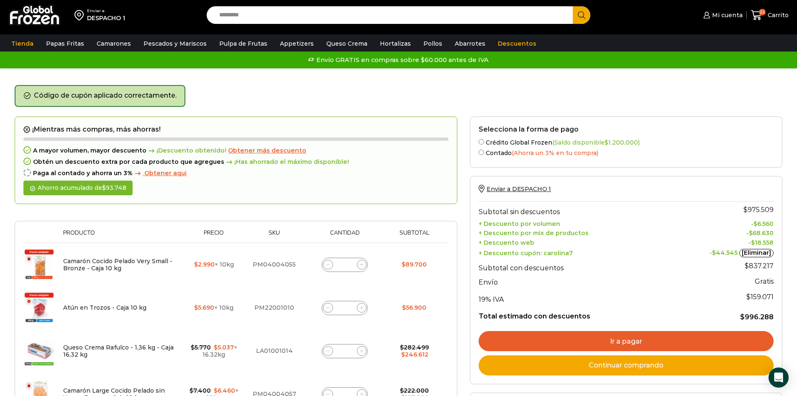
click at [630, 341] on link "Ir a pagar" at bounding box center [626, 341] width 295 height 20
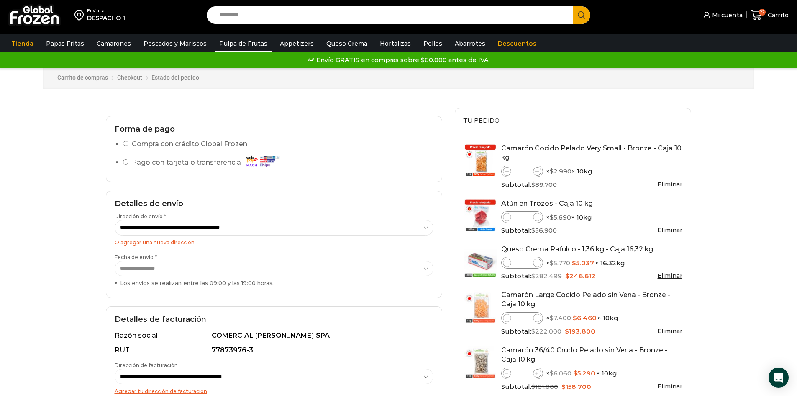
click at [242, 44] on link "Pulpa de Frutas" at bounding box center [243, 44] width 57 height 16
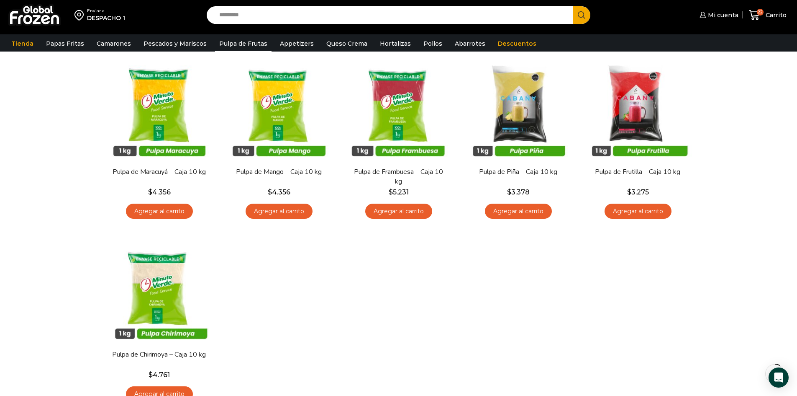
scroll to position [84, 0]
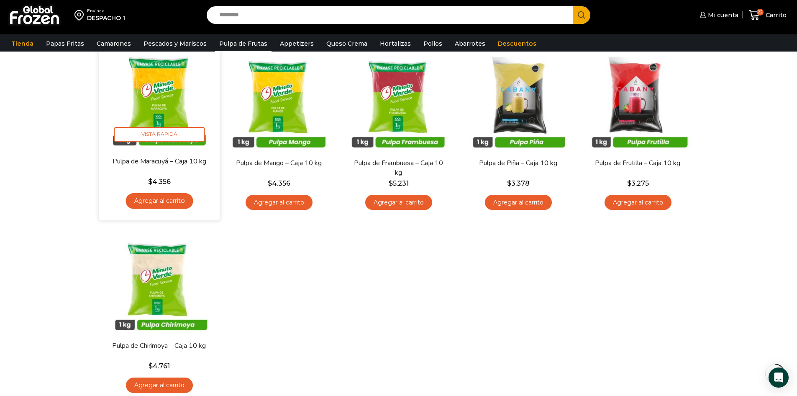
click at [176, 200] on link "Agregar al carrito" at bounding box center [159, 200] width 67 height 15
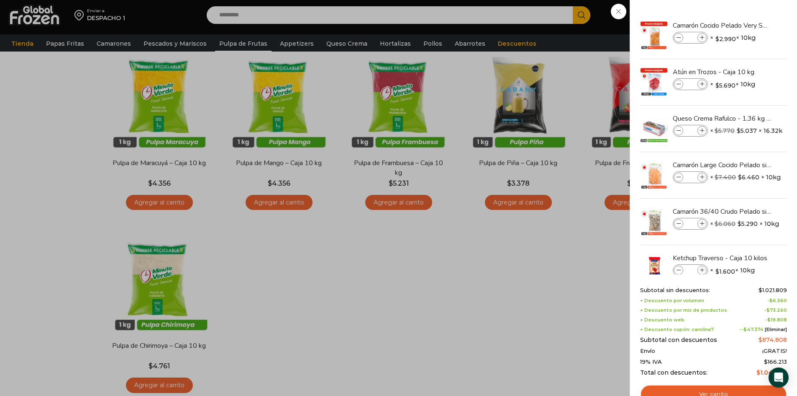
click at [747, 13] on div "23 Carrito 23 23 Shopping Cart *" at bounding box center [768, 15] width 42 height 20
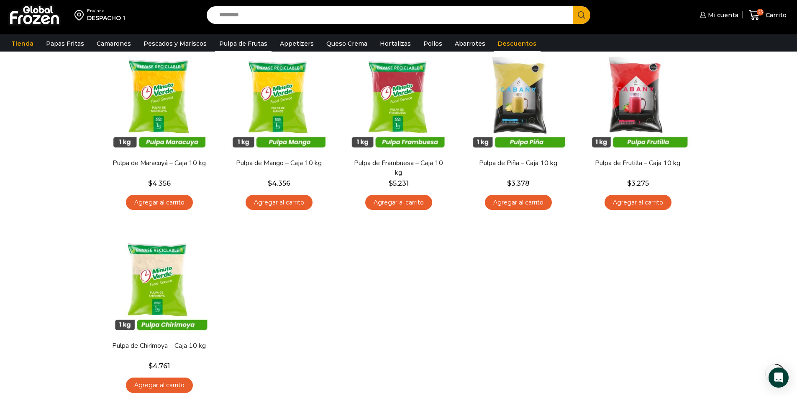
click at [500, 44] on link "Descuentos" at bounding box center [517, 44] width 47 height 16
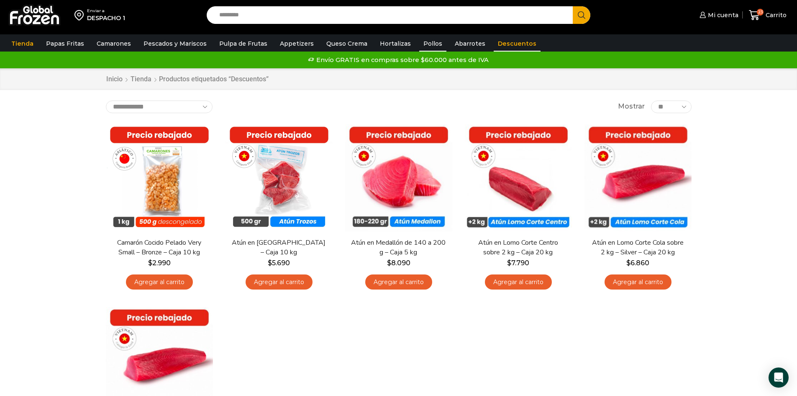
click at [423, 45] on link "Pollos" at bounding box center [432, 44] width 27 height 16
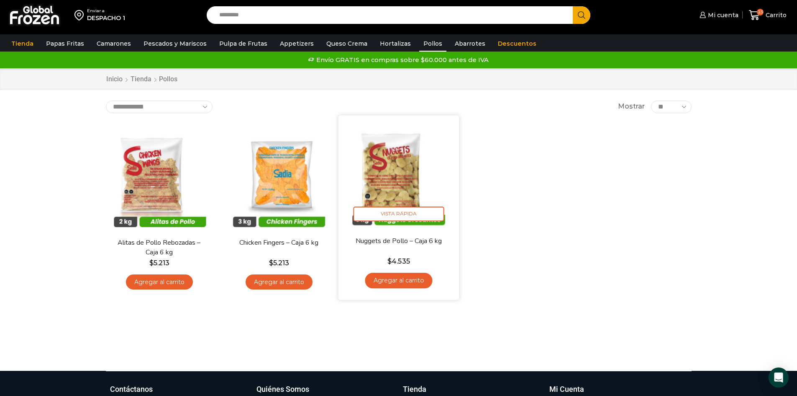
click at [393, 175] on img at bounding box center [399, 175] width 108 height 108
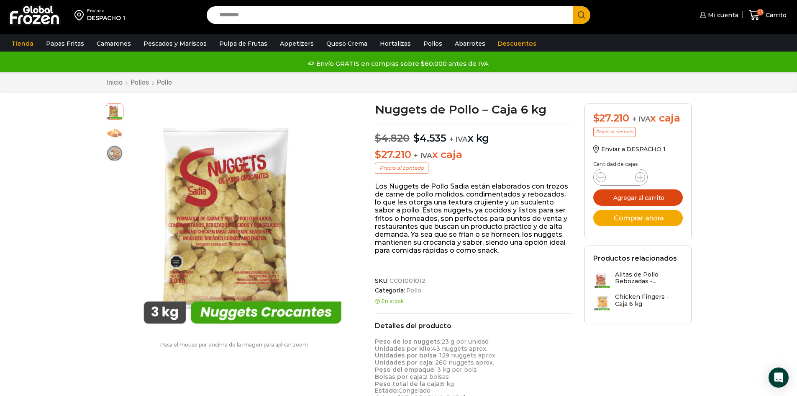
click at [651, 195] on button "Agregar al carrito" at bounding box center [639, 197] width 90 height 16
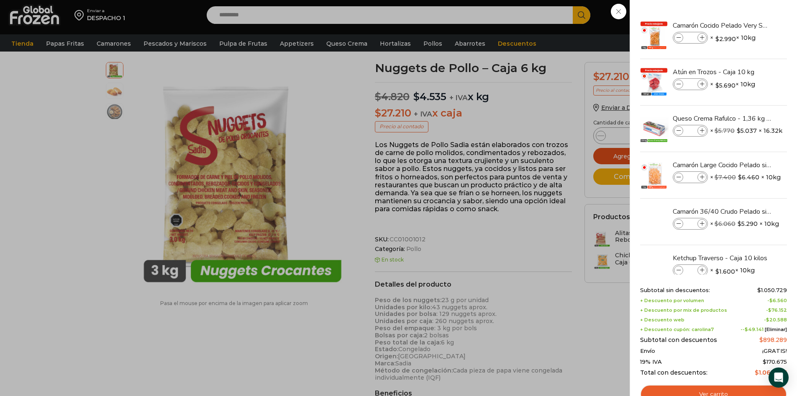
scroll to position [42, 0]
click at [747, 25] on div "24 Carrito 24 24 Shopping Cart *" at bounding box center [768, 15] width 42 height 20
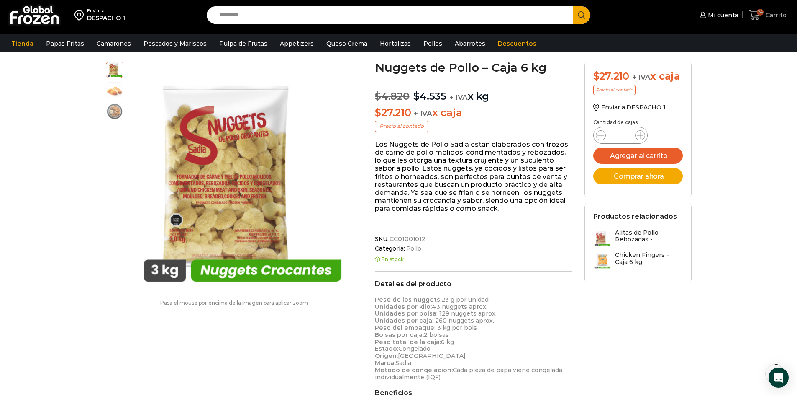
click at [754, 18] on icon at bounding box center [754, 15] width 11 height 11
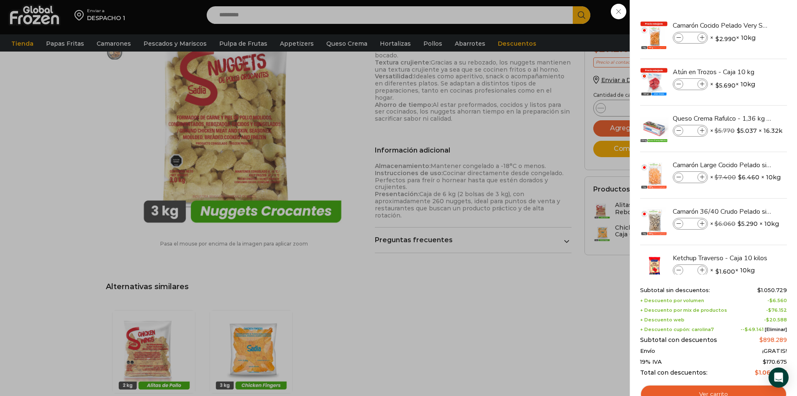
scroll to position [419, 0]
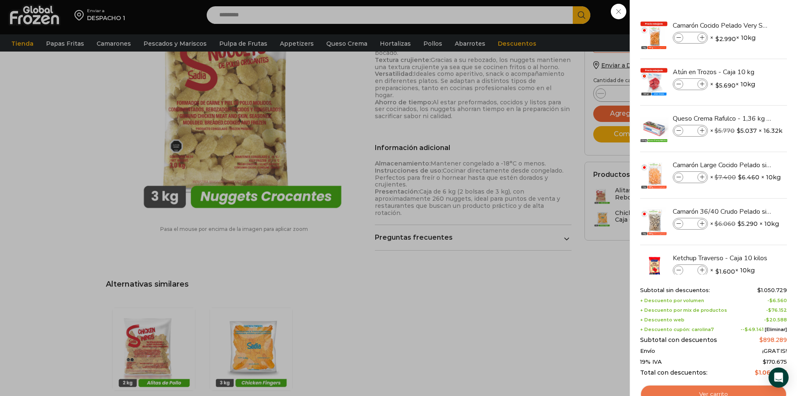
click at [718, 391] on link "Ver carrito" at bounding box center [713, 393] width 147 height 19
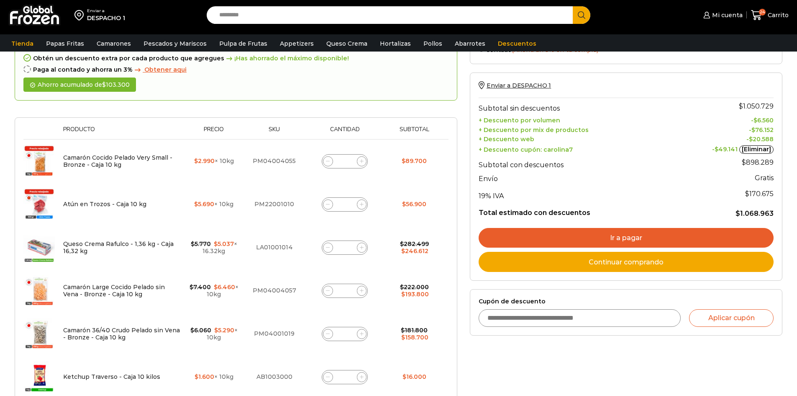
scroll to position [84, 0]
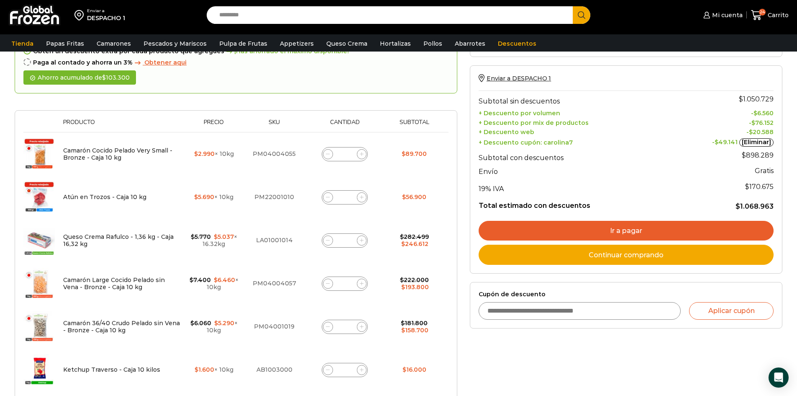
click at [363, 155] on span at bounding box center [362, 154] width 10 height 10
type input "*"
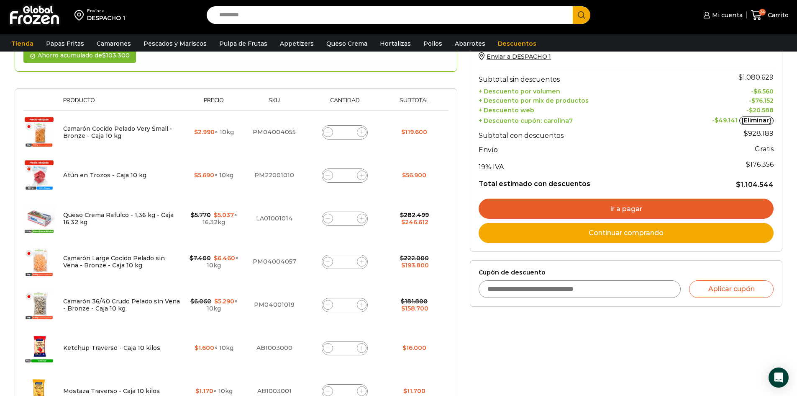
scroll to position [131, 0]
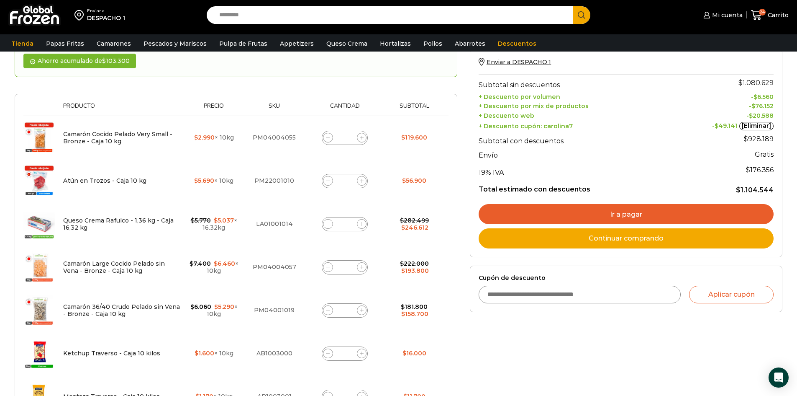
click at [632, 211] on link "Ir a pagar" at bounding box center [626, 214] width 295 height 20
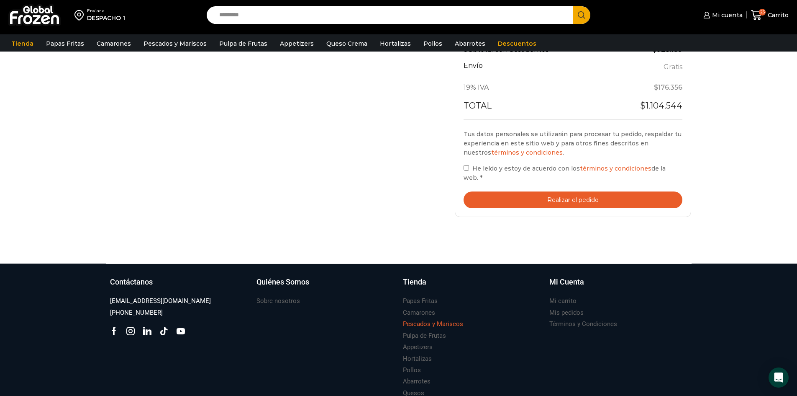
scroll to position [919, 0]
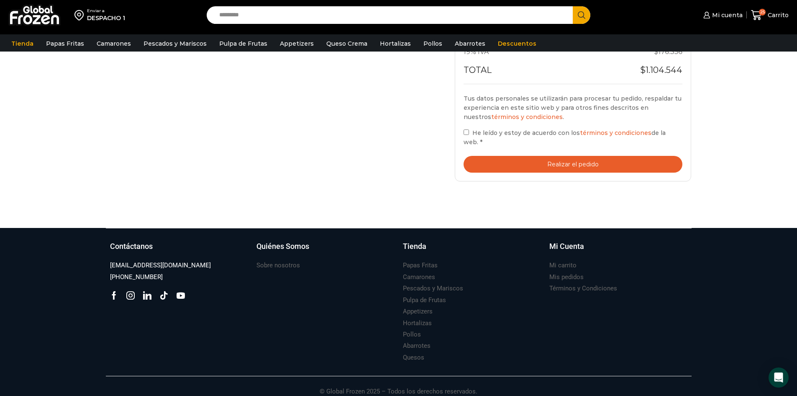
click at [578, 156] on button "Realizar el pedido" at bounding box center [573, 164] width 219 height 17
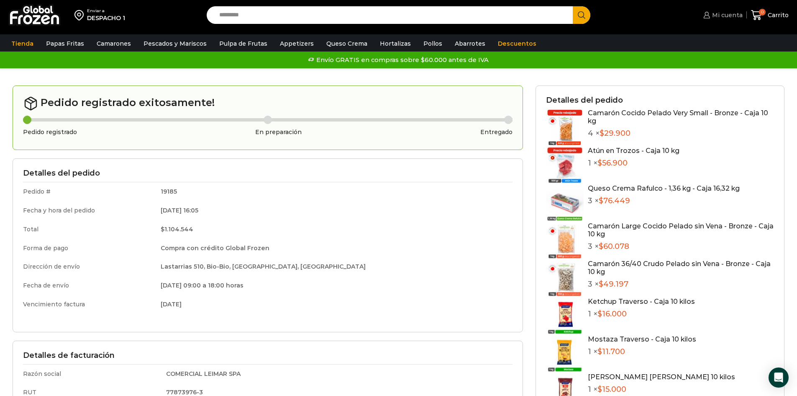
click at [732, 17] on span "Mi cuenta" at bounding box center [726, 15] width 33 height 8
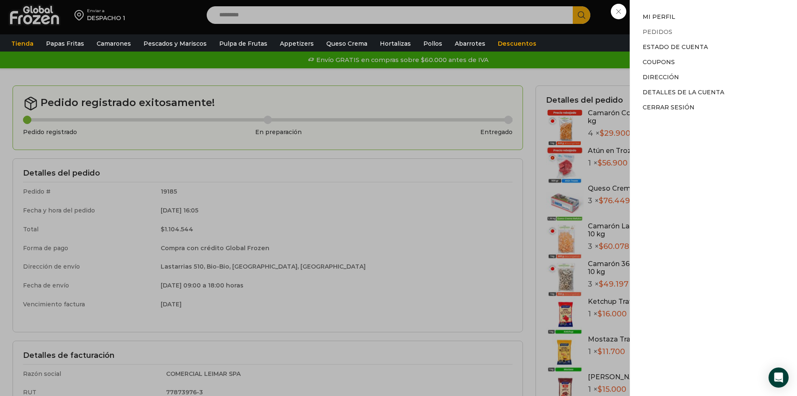
click at [656, 33] on link "Pedidos" at bounding box center [658, 32] width 30 height 8
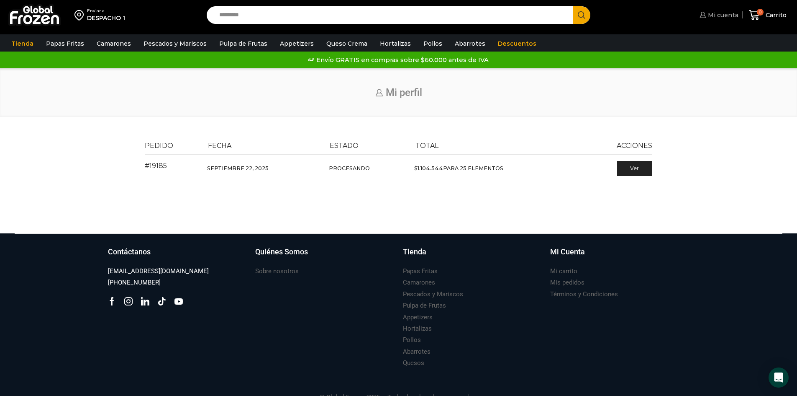
click at [720, 18] on span "Mi cuenta" at bounding box center [722, 15] width 33 height 8
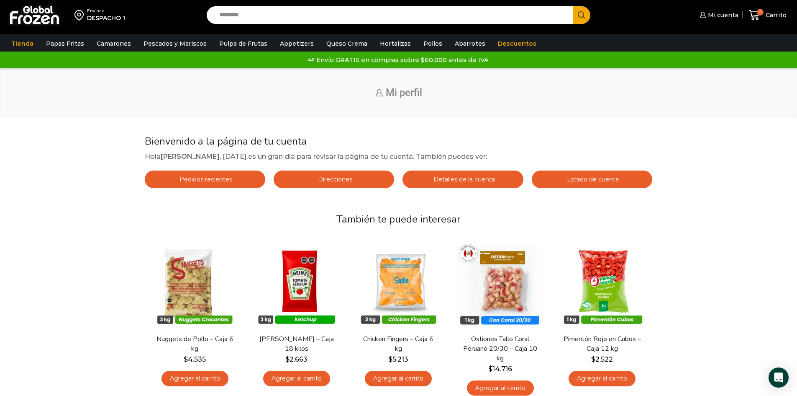
click at [185, 180] on span "Pedidos recientes" at bounding box center [204, 179] width 55 height 8
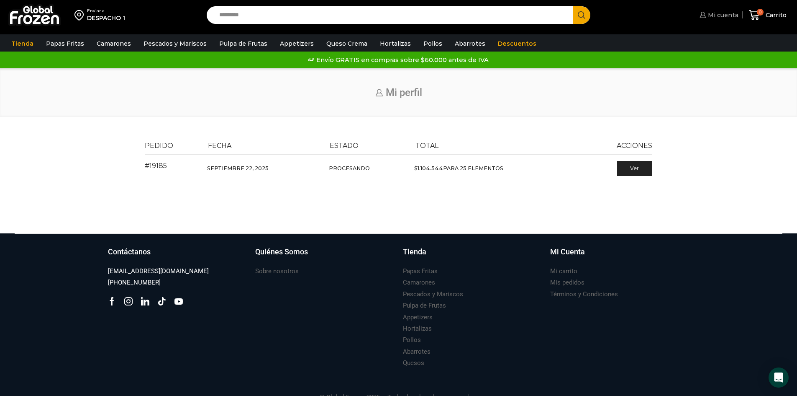
click at [718, 9] on link "Mi cuenta" at bounding box center [718, 15] width 41 height 17
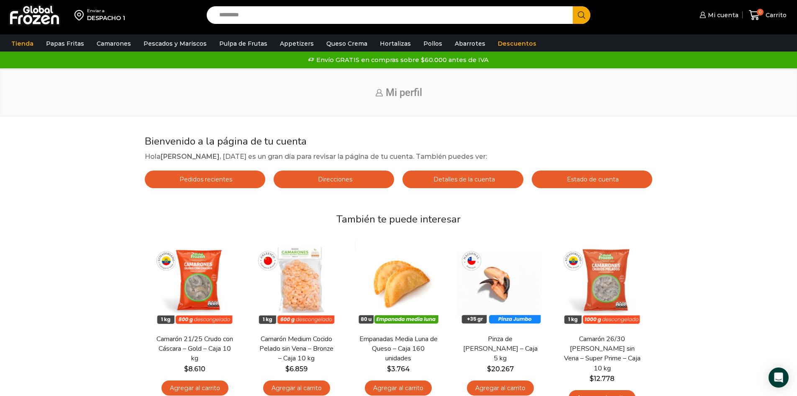
click at [613, 181] on span "Estado de cuenta" at bounding box center [592, 179] width 54 height 8
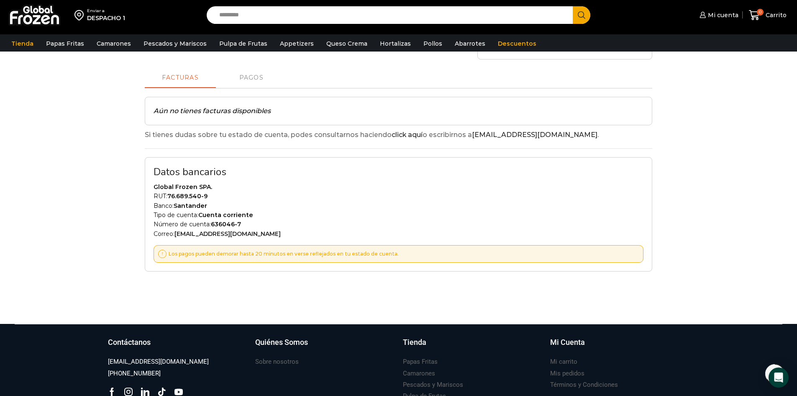
scroll to position [209, 0]
